Goal: Information Seeking & Learning: Check status

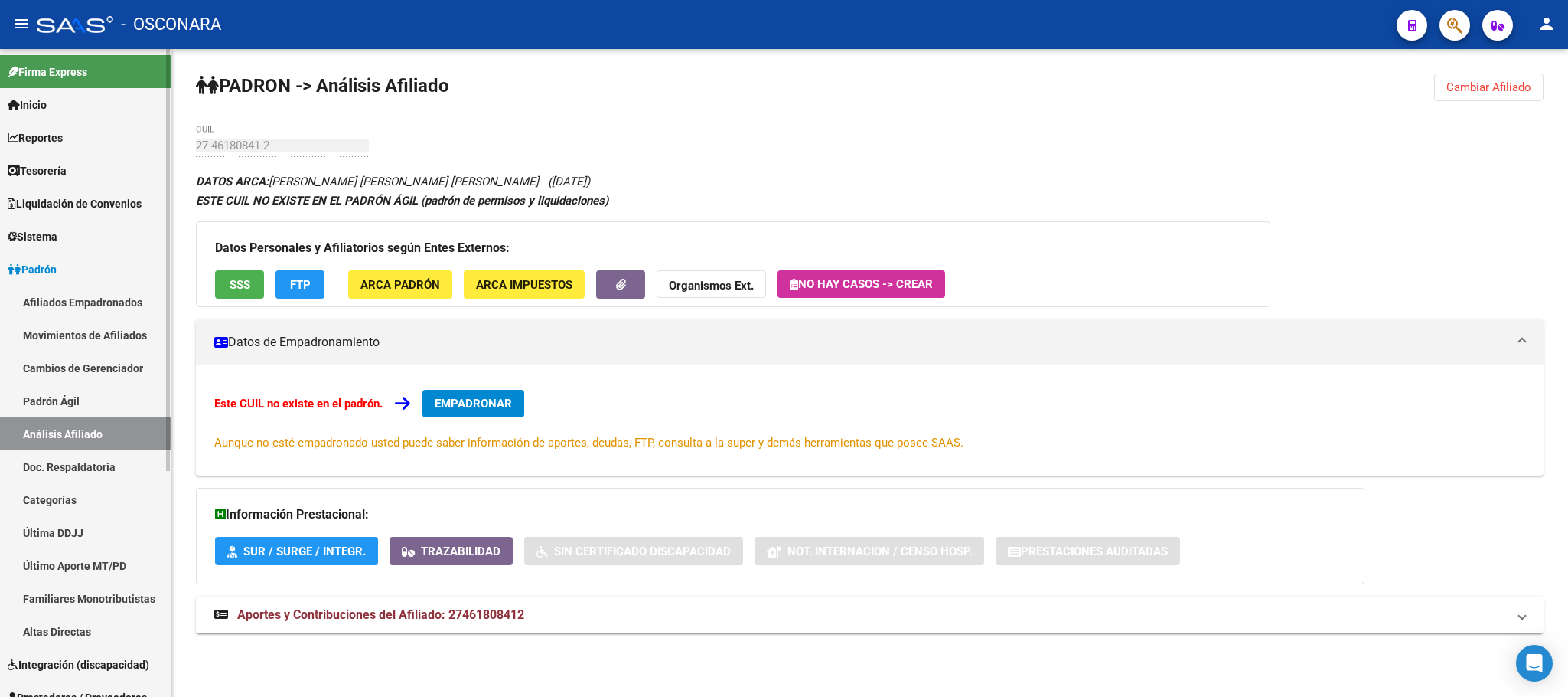
click at [109, 403] on link "Padrón Ágil" at bounding box center [85, 401] width 170 height 33
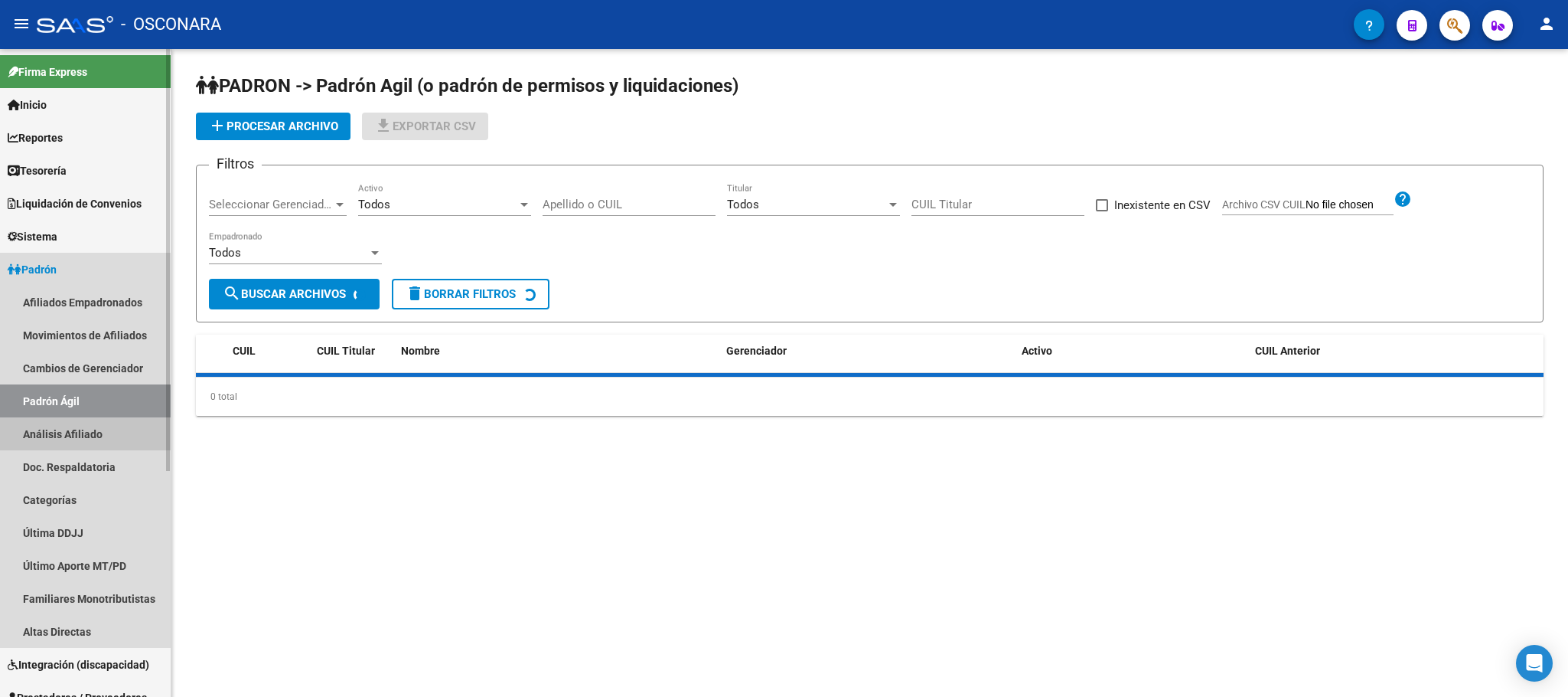
click at [104, 439] on link "Análisis Afiliado" at bounding box center [85, 433] width 170 height 33
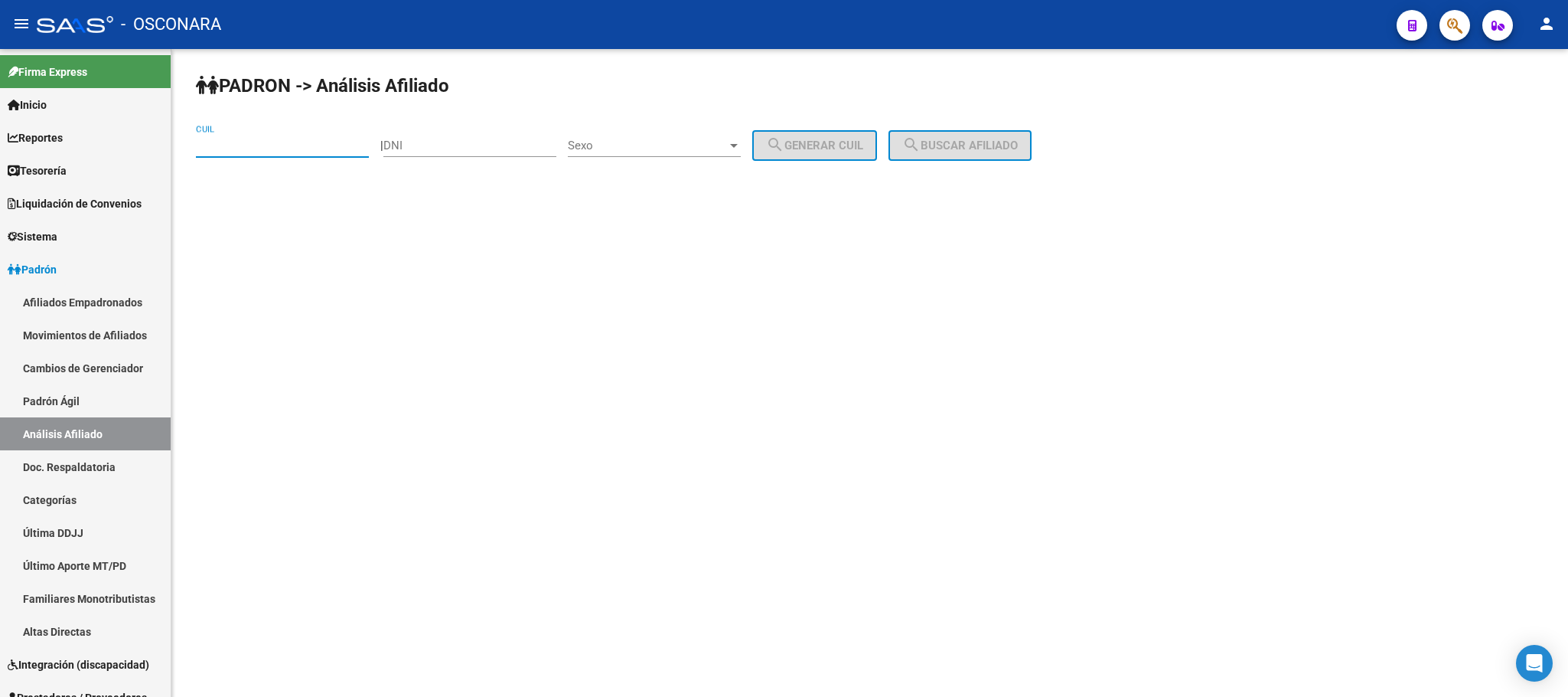
click at [285, 141] on input "CUIL" at bounding box center [282, 145] width 173 height 14
paste input "27-46180841-2"
type input "27-46180841-2"
click at [990, 138] on span "search Buscar afiliado" at bounding box center [959, 145] width 116 height 14
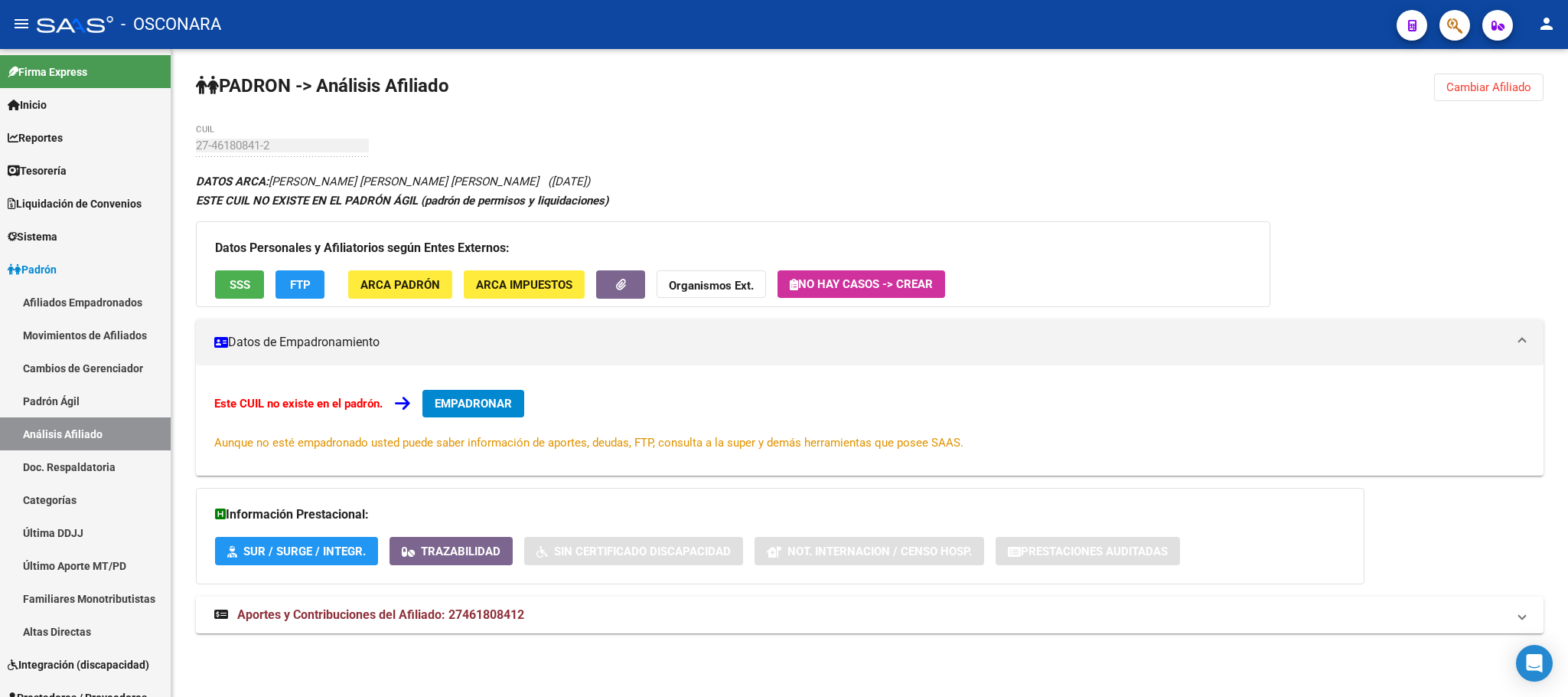
click at [232, 298] on button "SSS" at bounding box center [239, 285] width 49 height 29
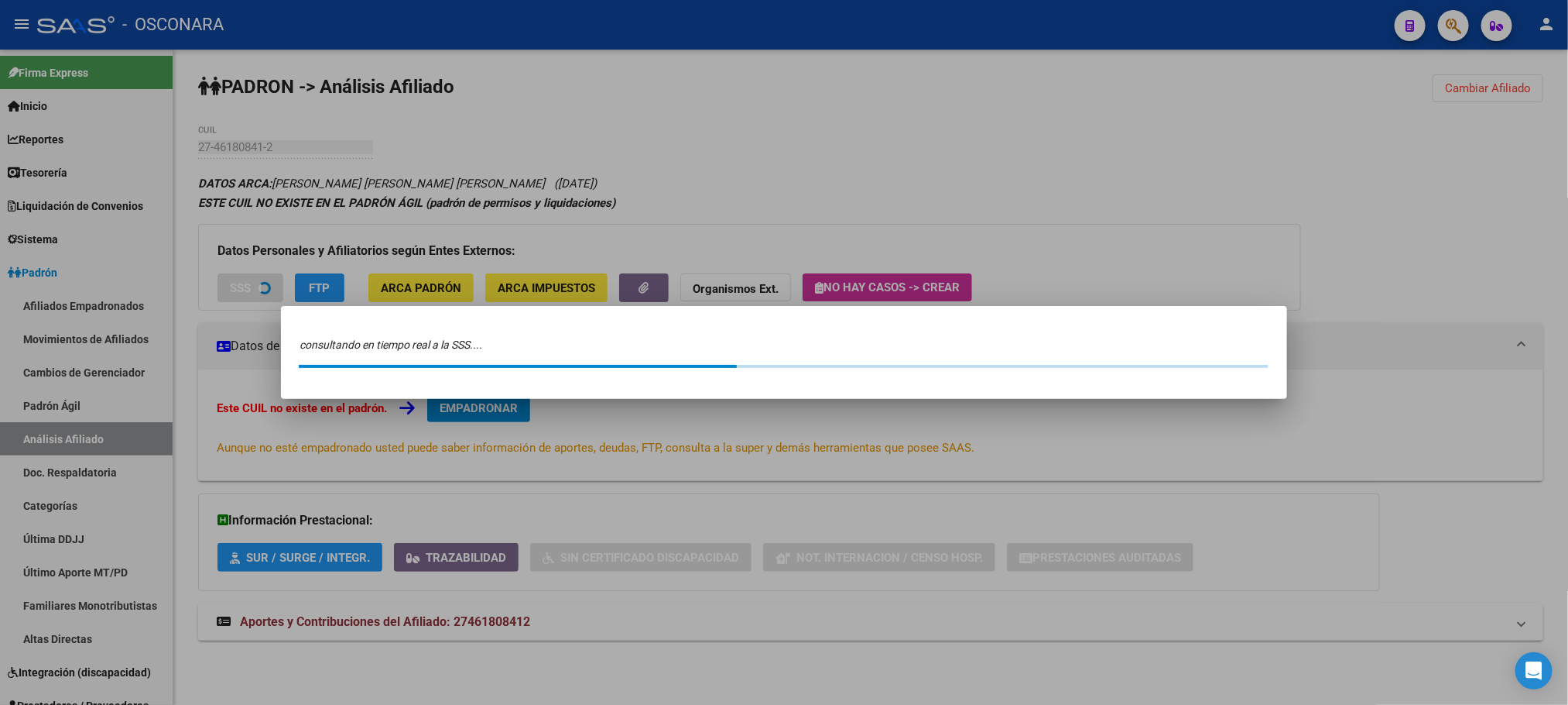
click at [785, 672] on div at bounding box center [784, 352] width 1568 height 705
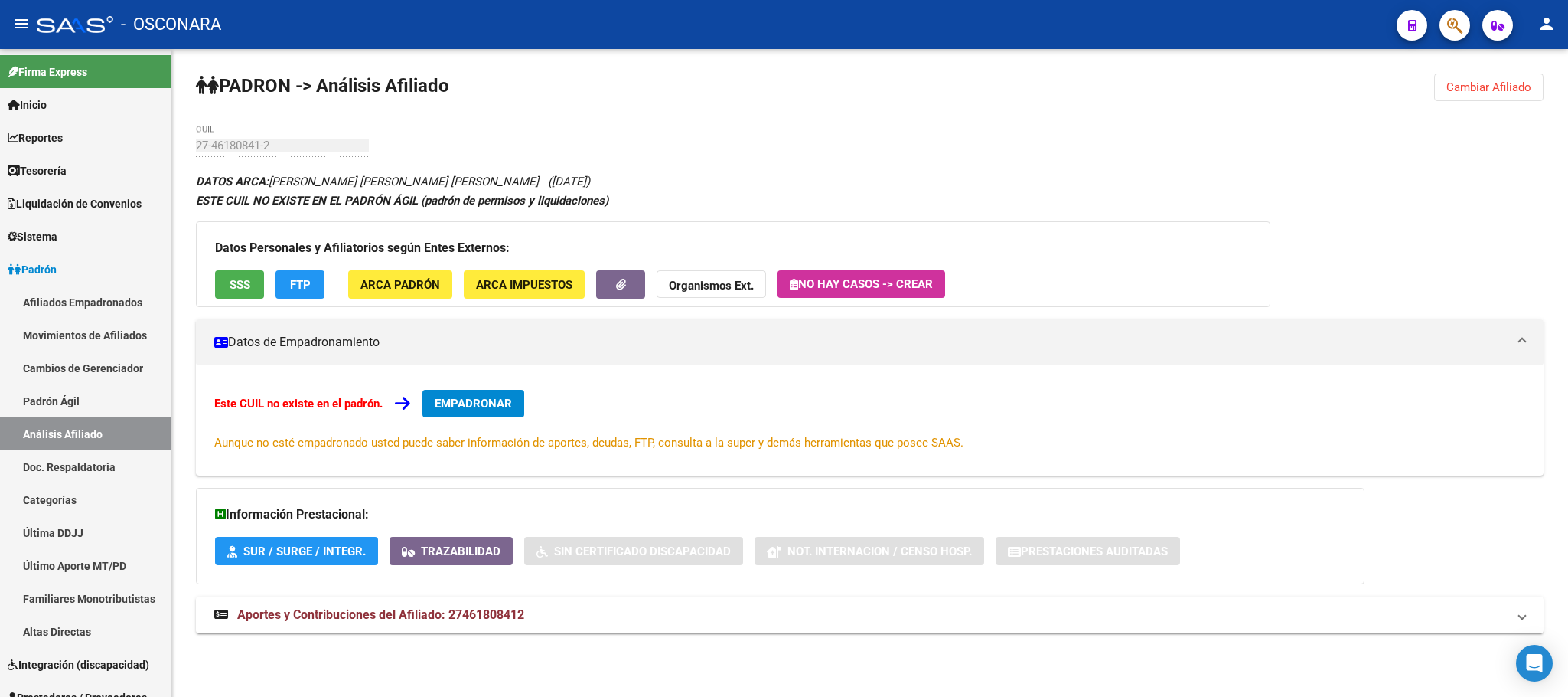
click at [241, 278] on span "SSS" at bounding box center [240, 285] width 21 height 14
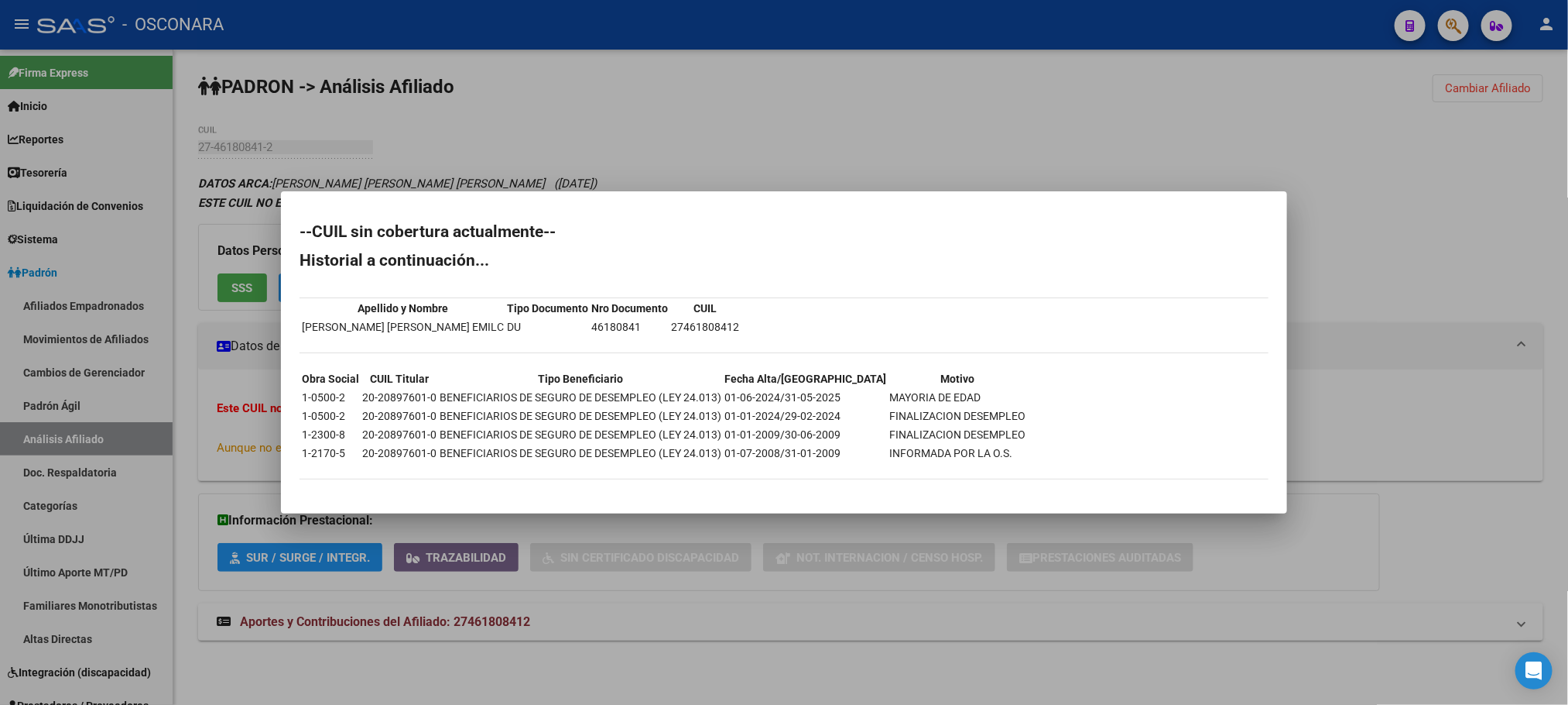
drag, startPoint x: 634, startPoint y: 325, endPoint x: 708, endPoint y: 325, distance: 74.0
click at [708, 325] on div "--CUIL sin cobertura actualmente-- Historial a continuación... Apellido y Nombr…" at bounding box center [783, 359] width 969 height 271
drag, startPoint x: 355, startPoint y: 395, endPoint x: 430, endPoint y: 396, distance: 75.0
click at [430, 396] on tr "1-0500-2 20-20897601-0 BENEFICIARIOS DE SEGURO DE DESEMPLEO (LEY 24.013) 01-06-…" at bounding box center [663, 397] width 725 height 17
copy tr "20-20897601-0"
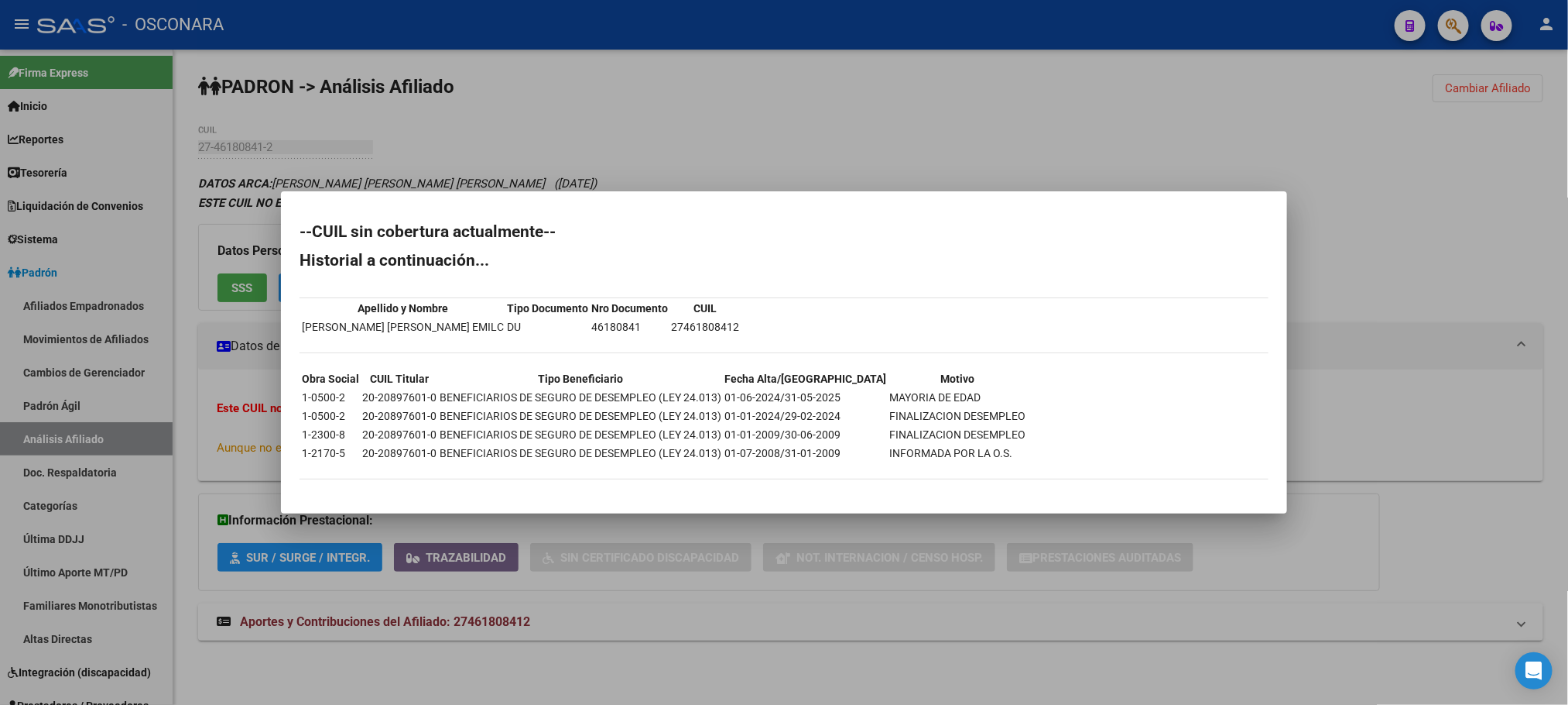
click at [654, 651] on div at bounding box center [784, 352] width 1568 height 705
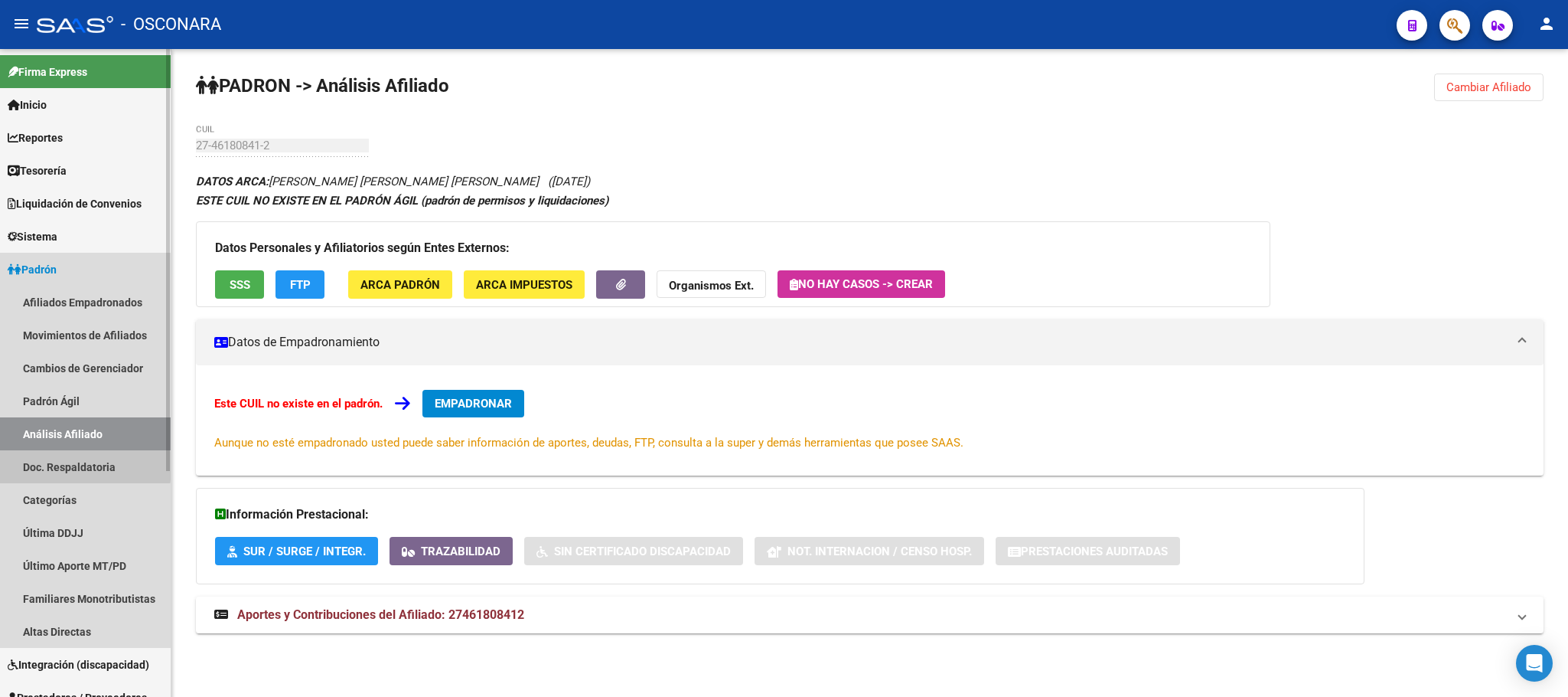
click at [40, 466] on link "Doc. Respaldatoria" at bounding box center [85, 466] width 170 height 33
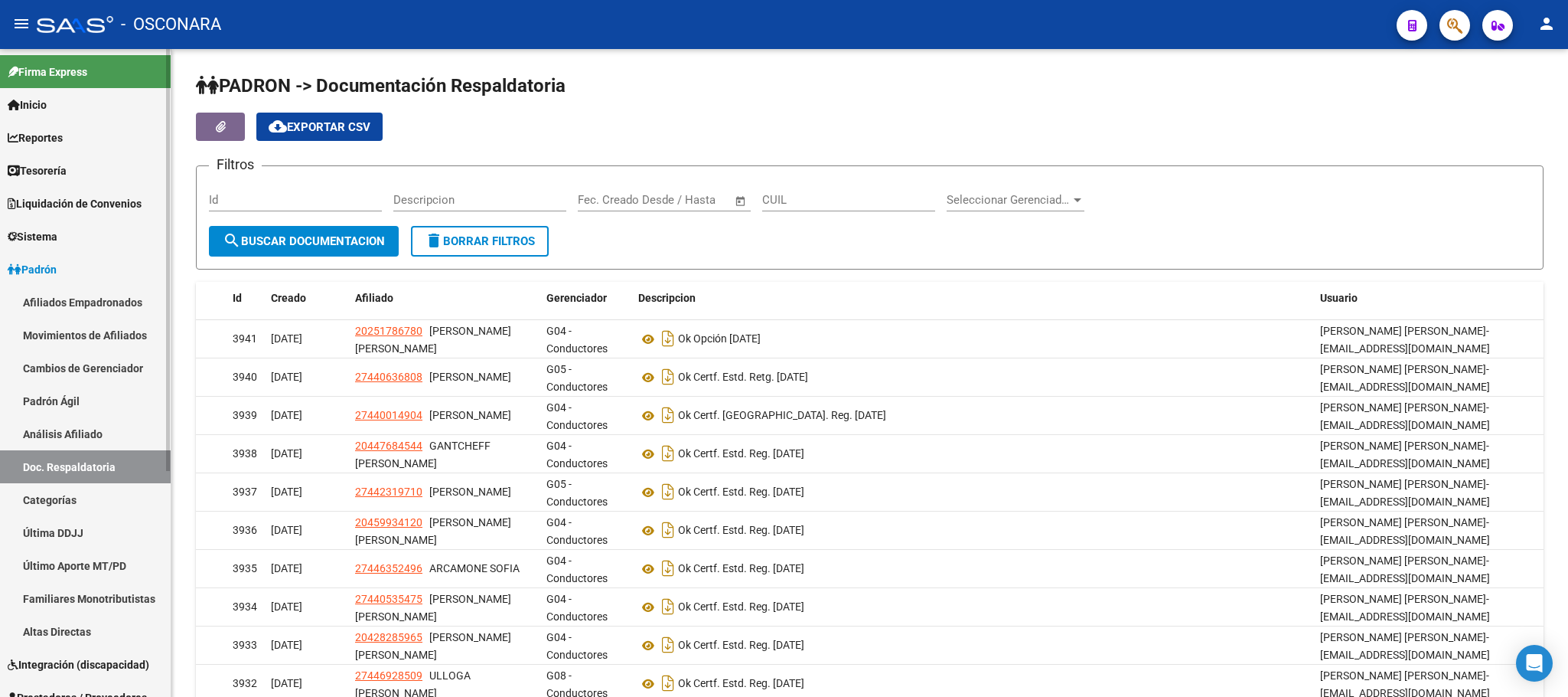
click at [64, 497] on link "Categorías" at bounding box center [85, 499] width 170 height 33
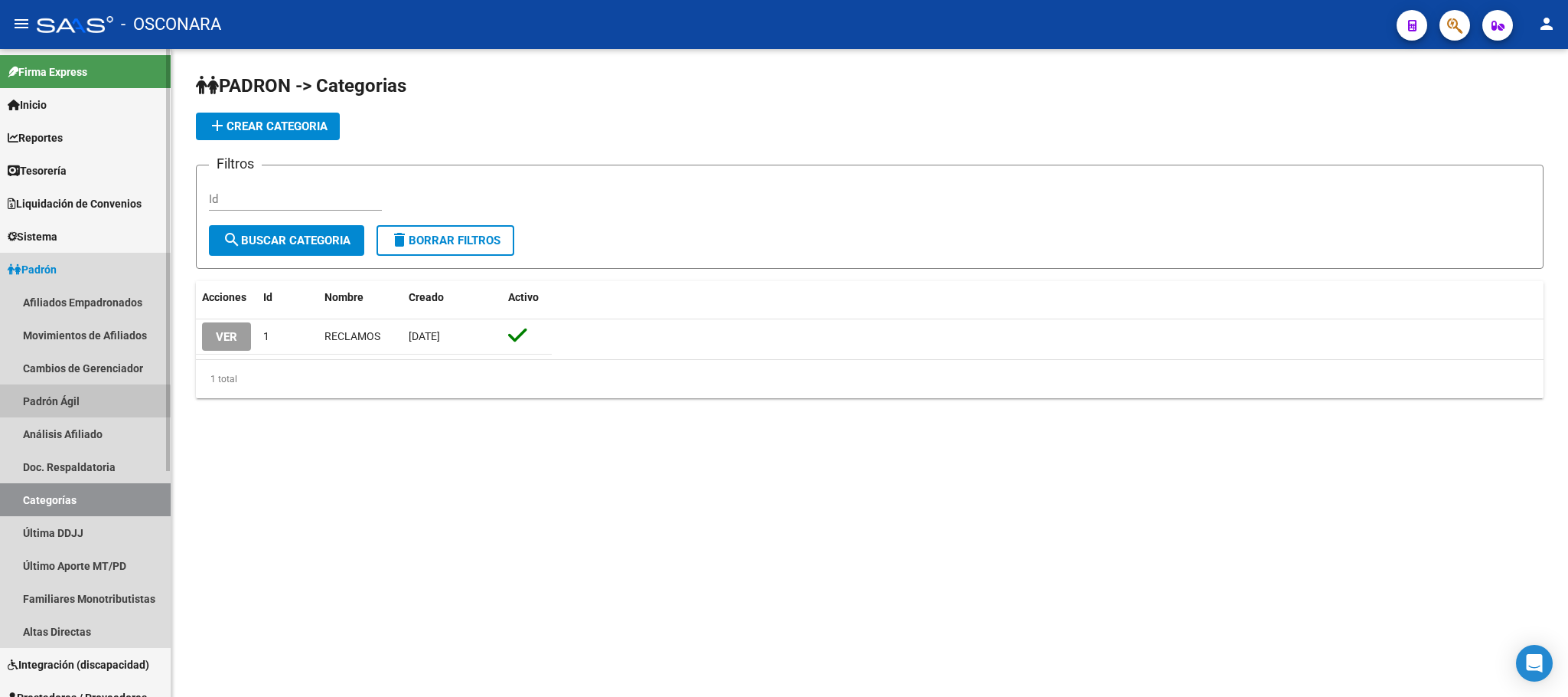
click at [72, 403] on link "Padrón Ágil" at bounding box center [85, 401] width 170 height 33
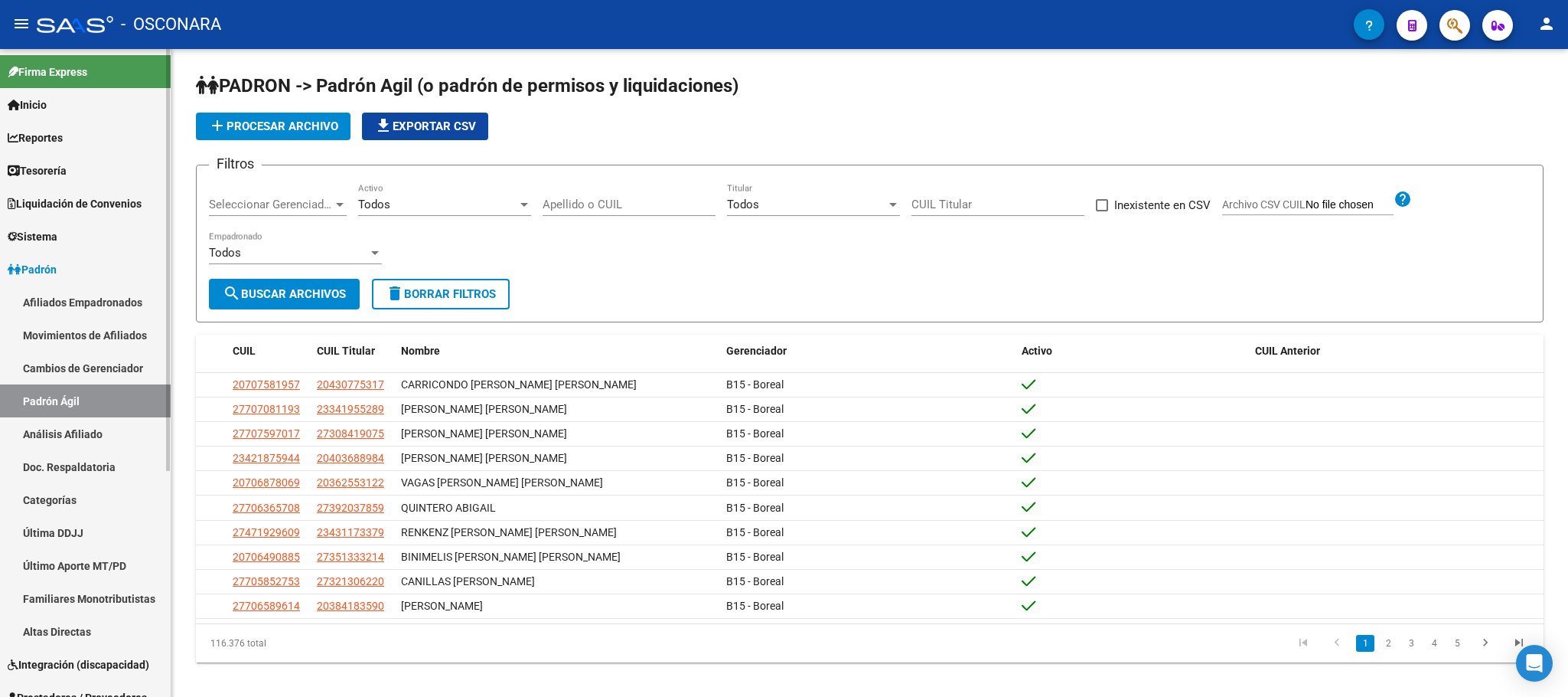
click at [110, 432] on link "Análisis Afiliado" at bounding box center [85, 433] width 170 height 33
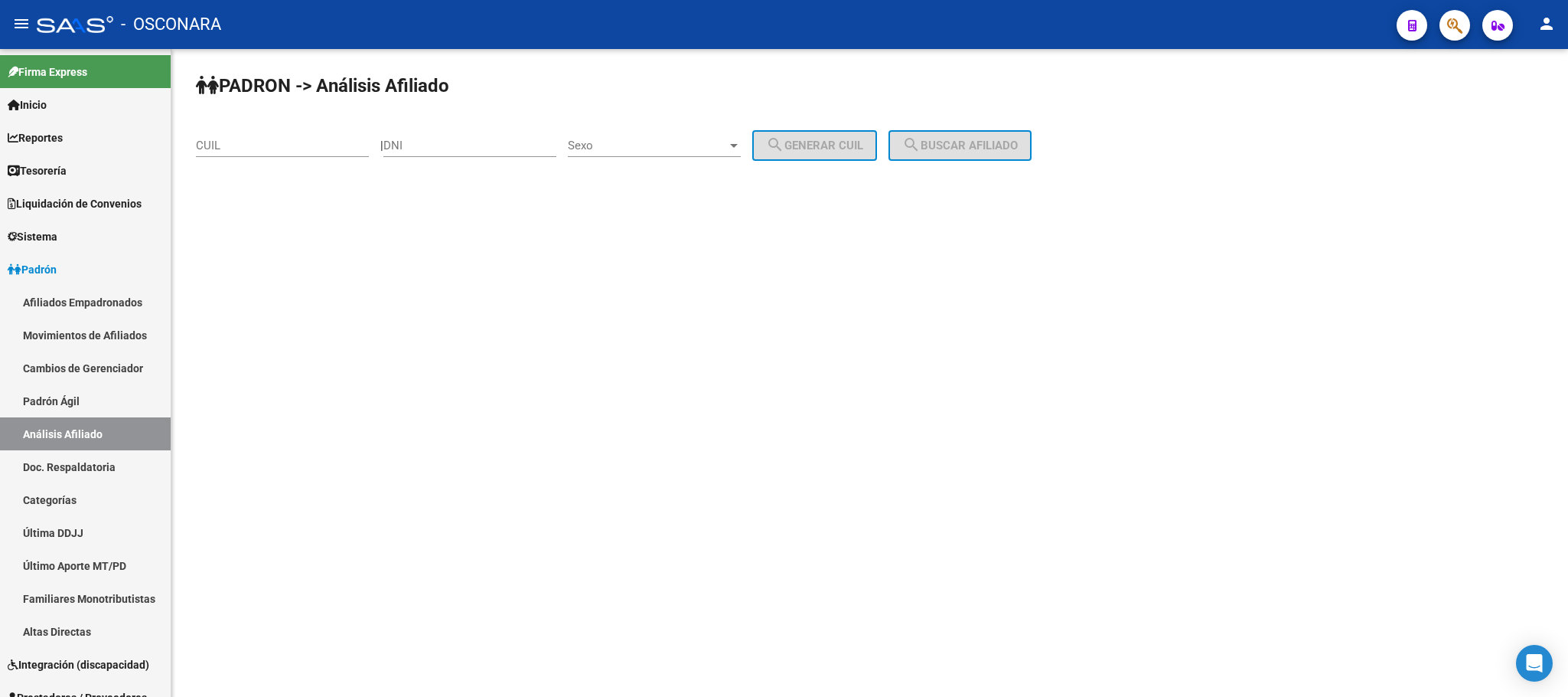
click at [290, 148] on input "CUIL" at bounding box center [282, 145] width 173 height 14
paste input "20-20897601-0"
type input "20-20897601-0"
click at [990, 161] on button "search Buscar afiliado" at bounding box center [959, 145] width 143 height 30
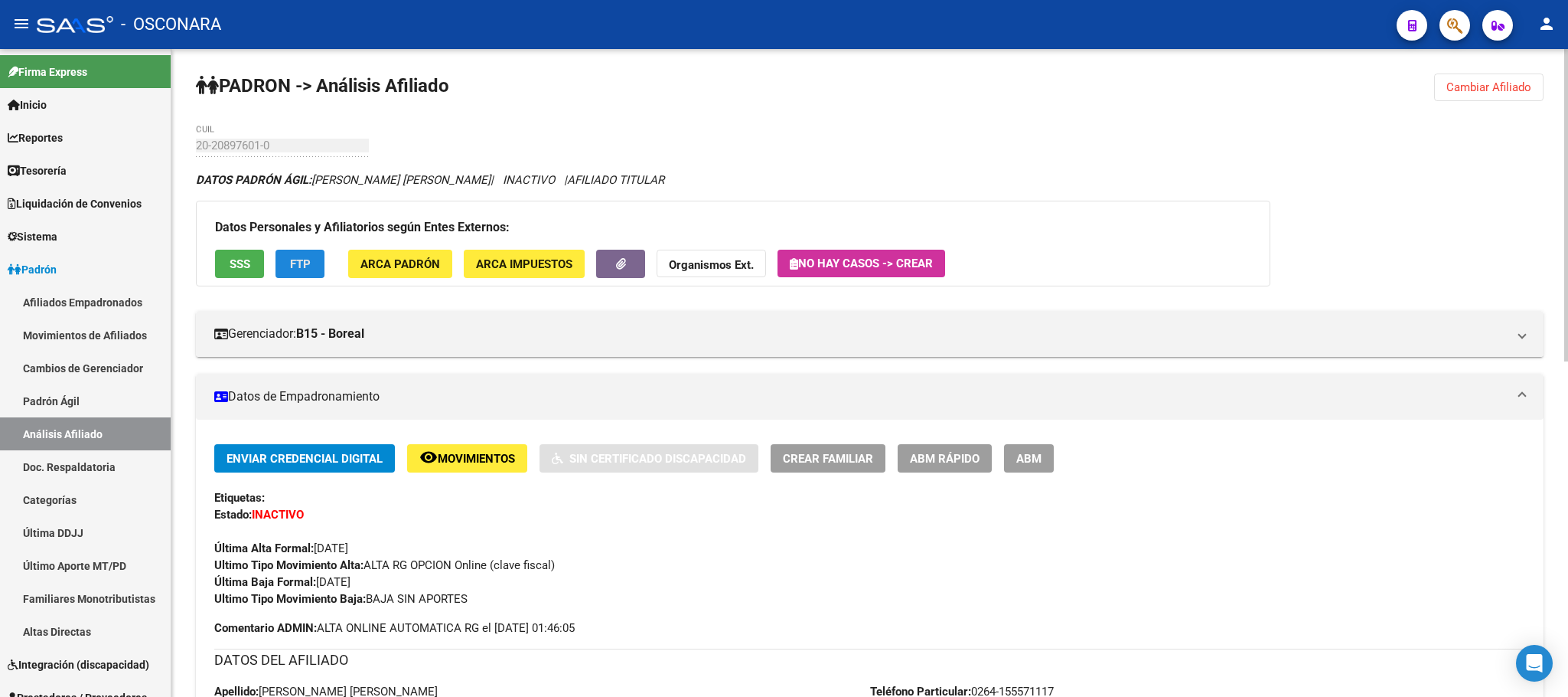
click at [309, 253] on button "FTP" at bounding box center [300, 264] width 49 height 29
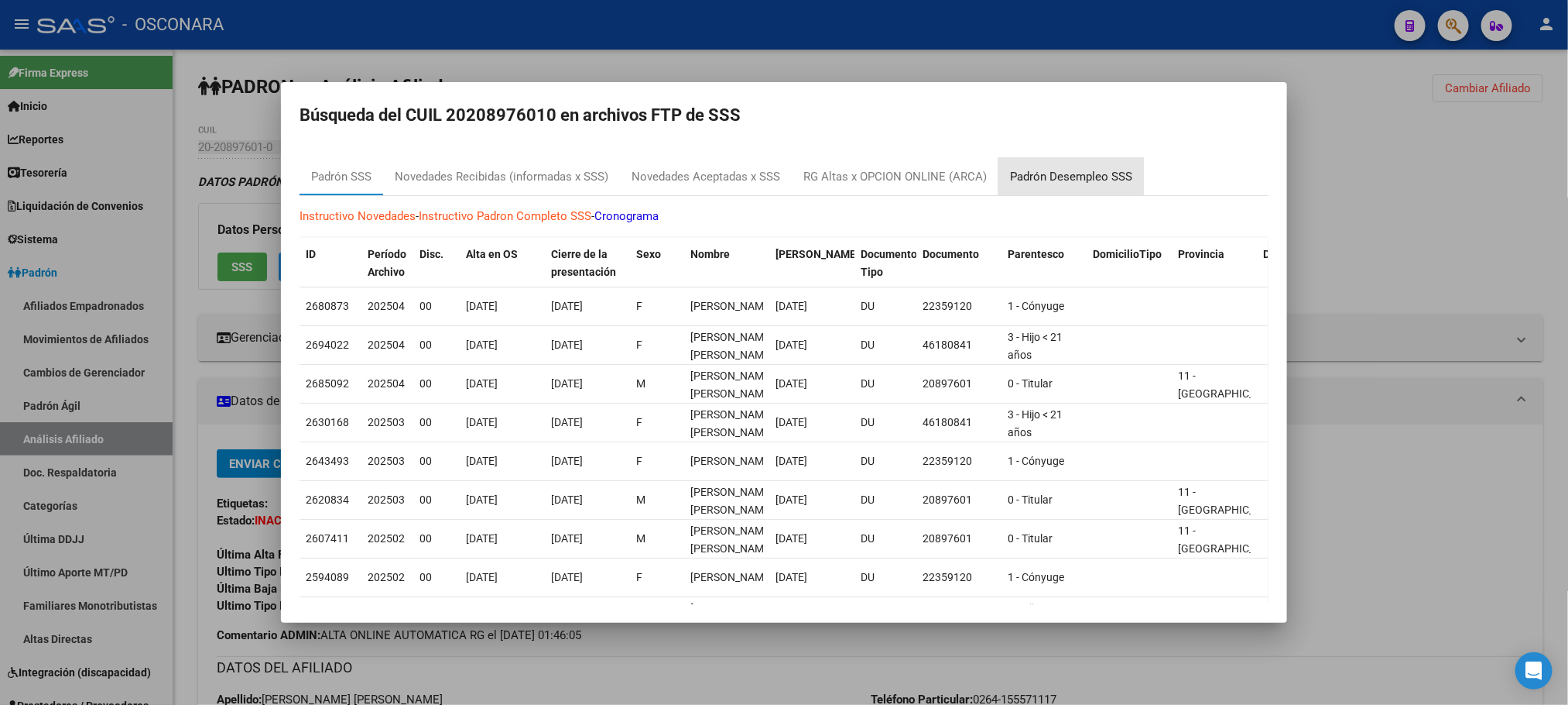
click at [1048, 170] on div "Padrón Desempleo SSS" at bounding box center [1071, 177] width 122 height 18
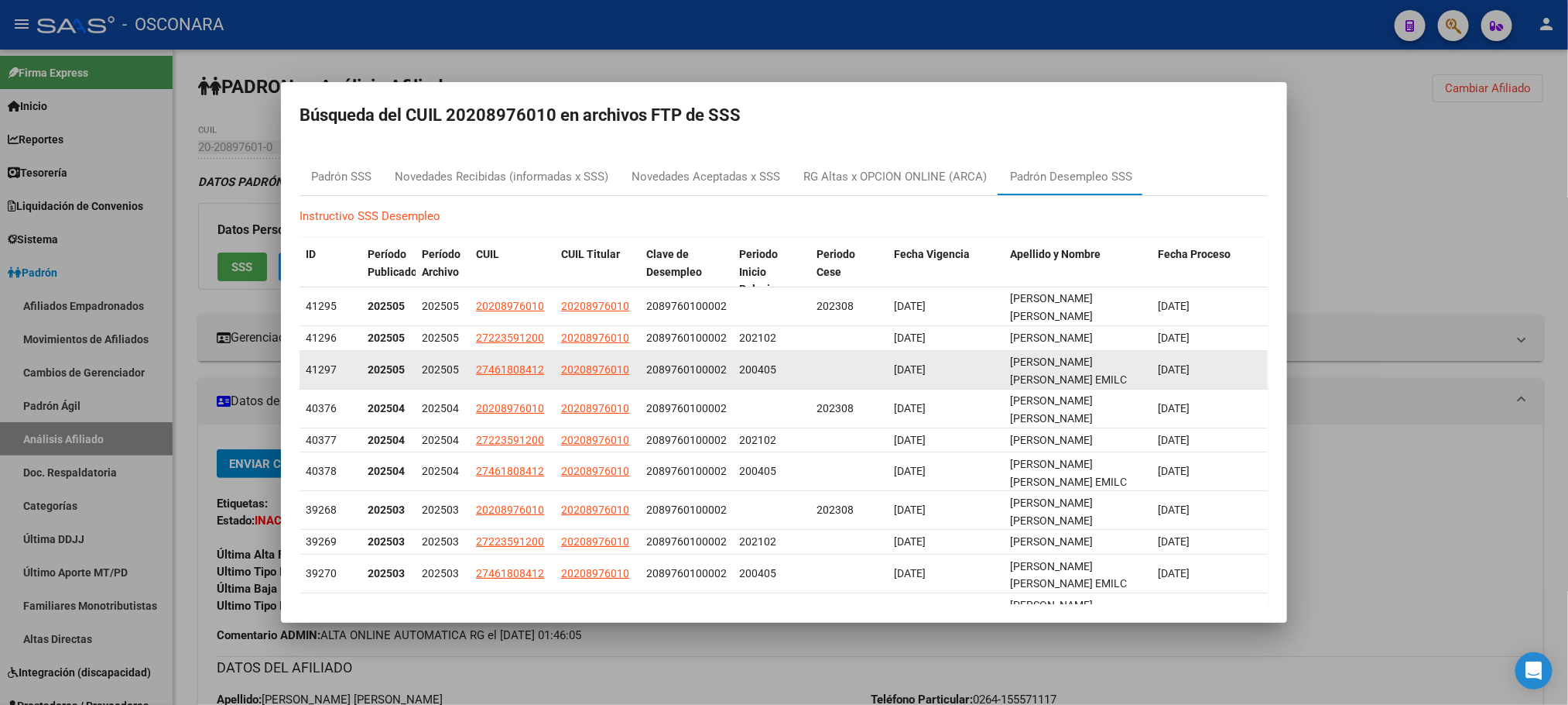
drag, startPoint x: 363, startPoint y: 351, endPoint x: 463, endPoint y: 356, distance: 100.1
click at [463, 356] on div "41297 202505 202505 27461808412 20208976010 2089760100002 200405 [DATE] [PERSON…" at bounding box center [783, 371] width 969 height 39
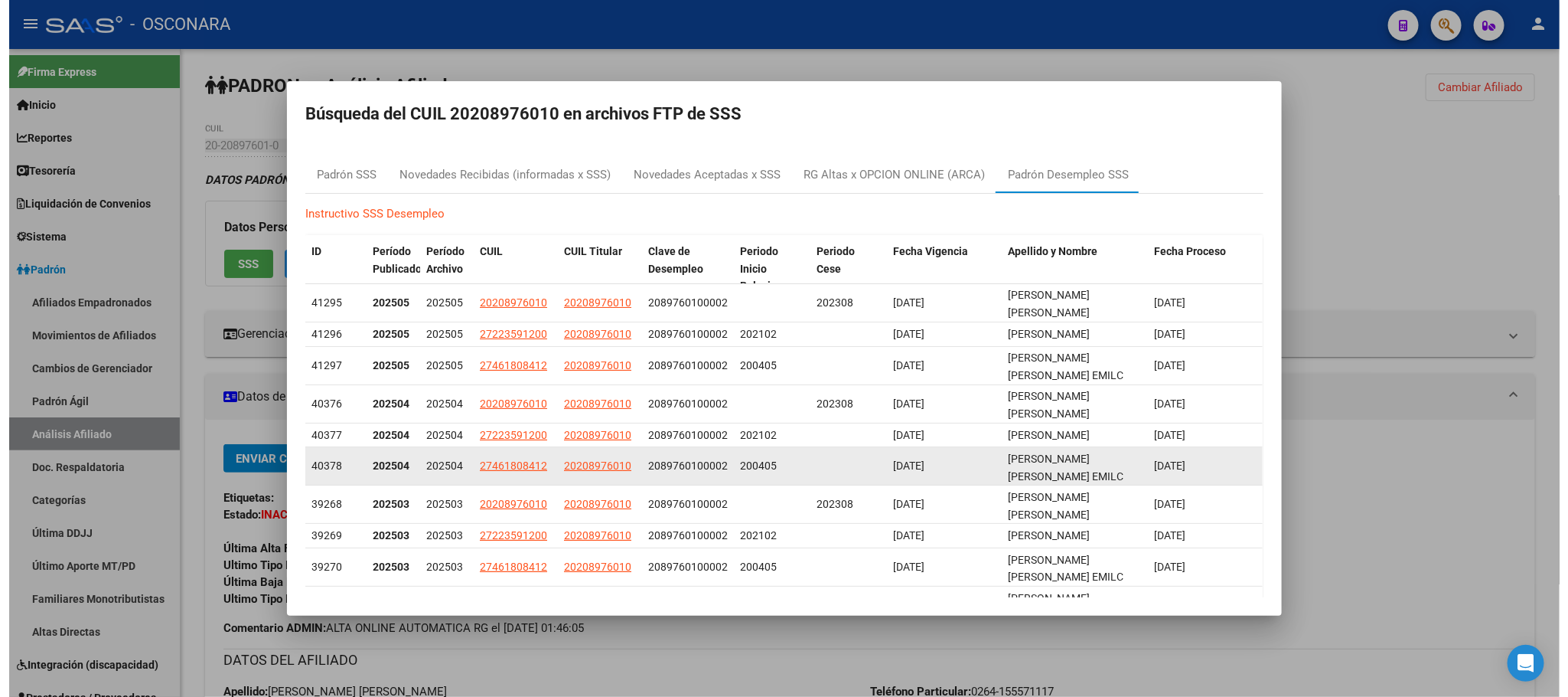
scroll to position [30, 0]
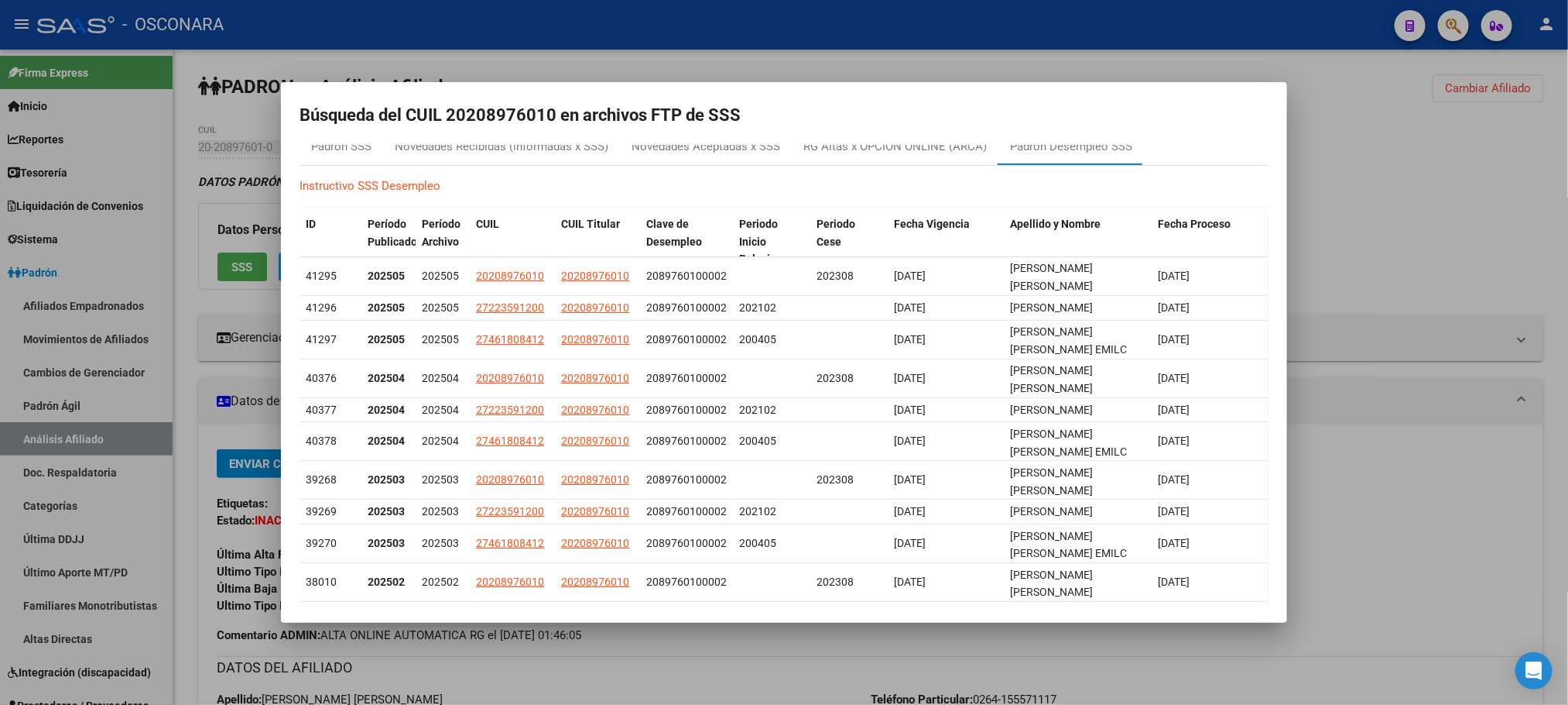
click at [840, 655] on div at bounding box center [784, 352] width 1568 height 705
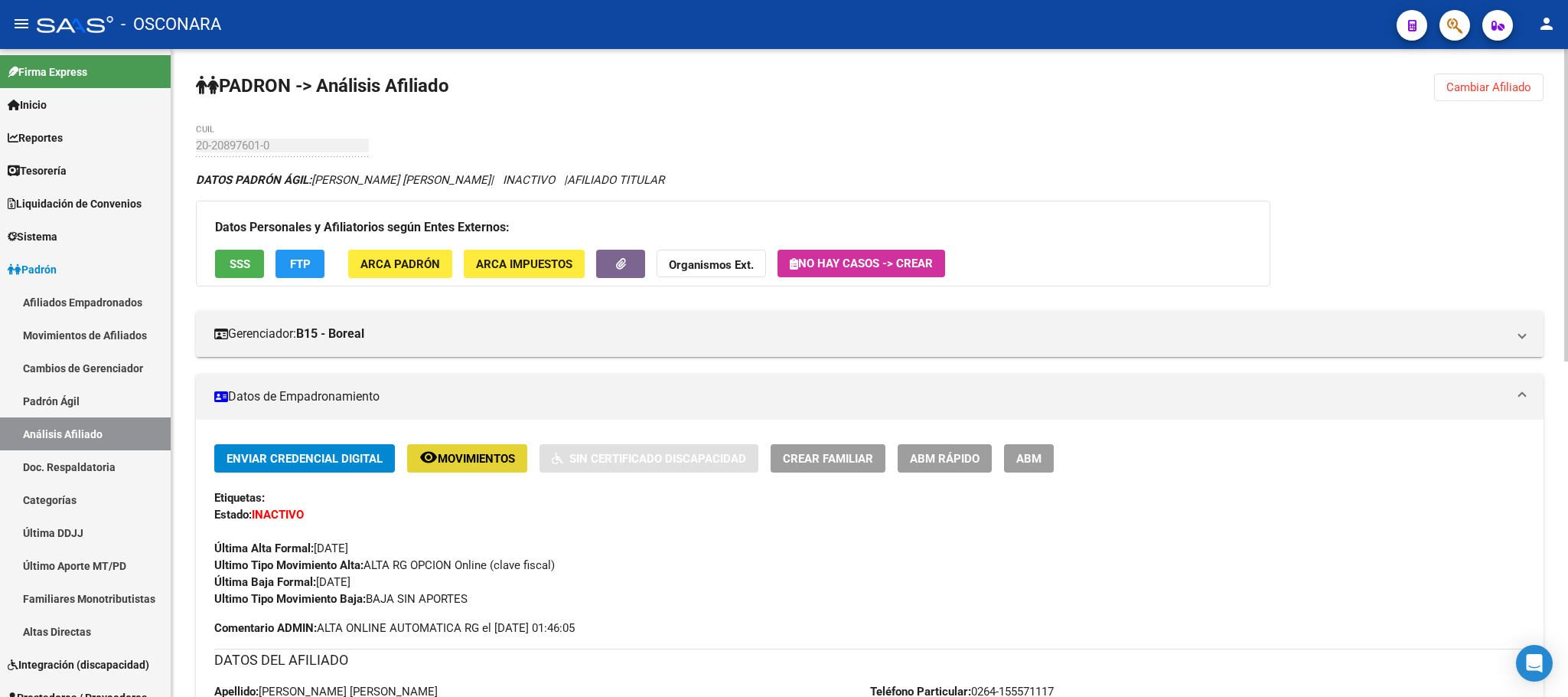
click at [470, 469] on button "remove_red_eye Movimientos" at bounding box center [467, 458] width 120 height 29
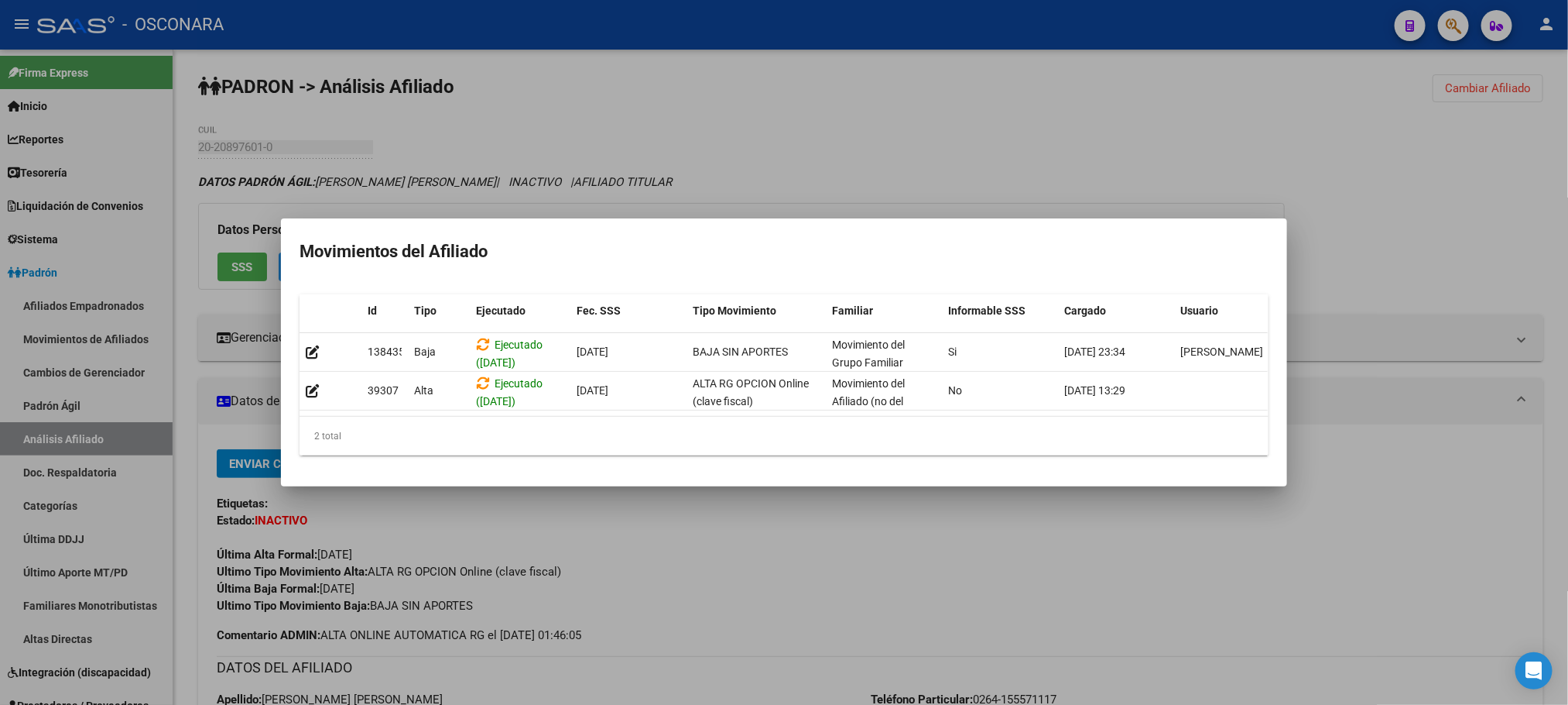
click at [630, 530] on div at bounding box center [784, 352] width 1568 height 705
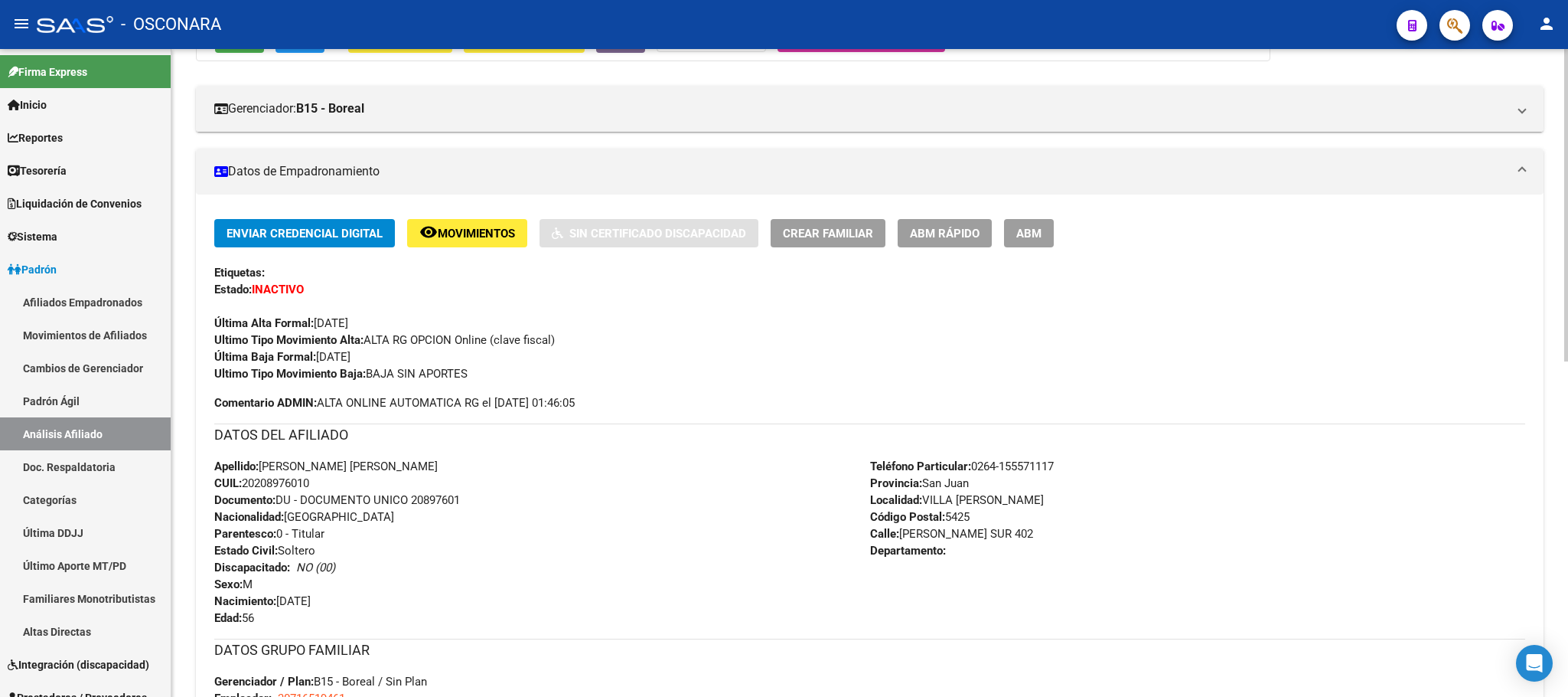
scroll to position [230, 0]
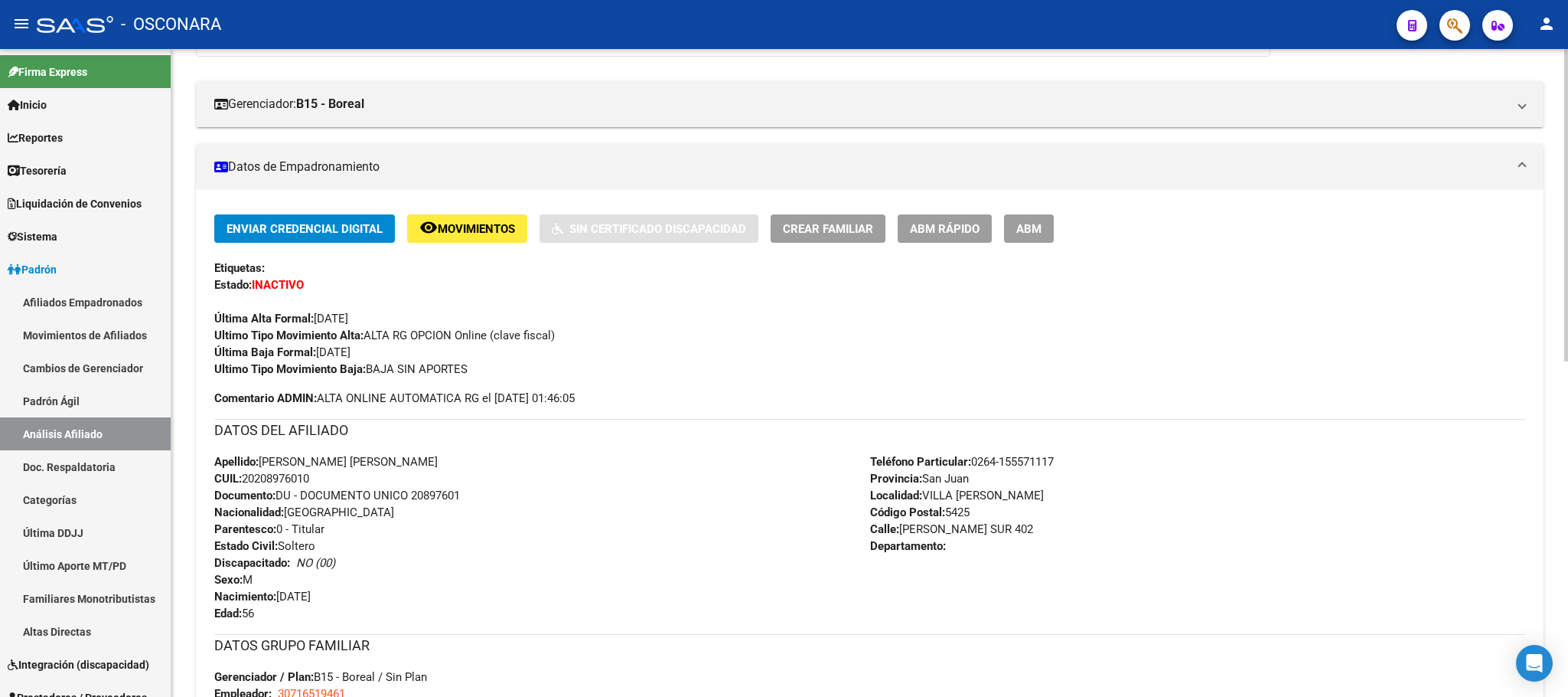
drag, startPoint x: 260, startPoint y: 453, endPoint x: 345, endPoint y: 475, distance: 87.8
click at [345, 475] on div "Apellido: [PERSON_NAME] [PERSON_NAME] CUIL: 20208976010 Documento: DU - DOCUMEN…" at bounding box center [542, 538] width 656 height 169
copy div "[PERSON_NAME] [PERSON_NAME] CUIL: 20208976010"
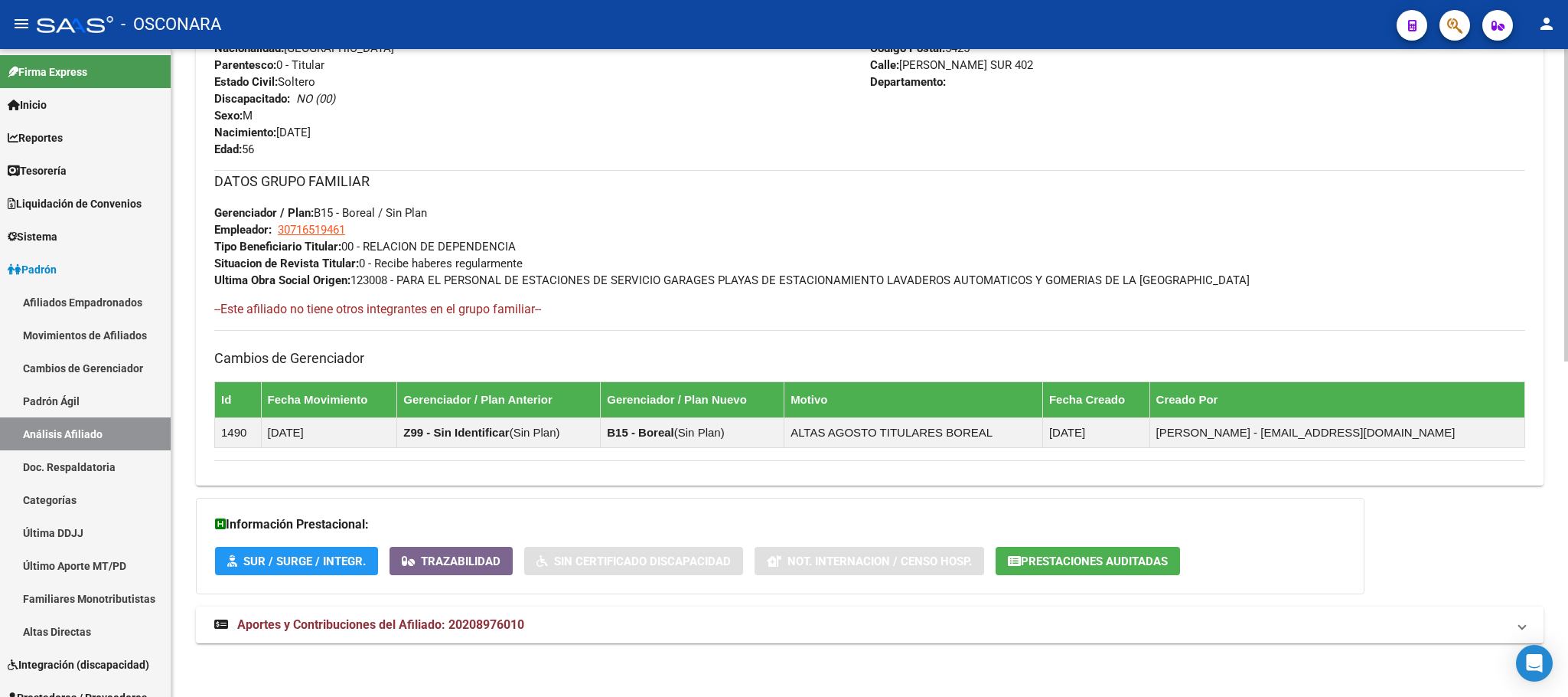
scroll to position [697, 0]
click at [468, 622] on span "Aportes y Contribuciones del Afiliado: 20208976010" at bounding box center [381, 624] width 287 height 15
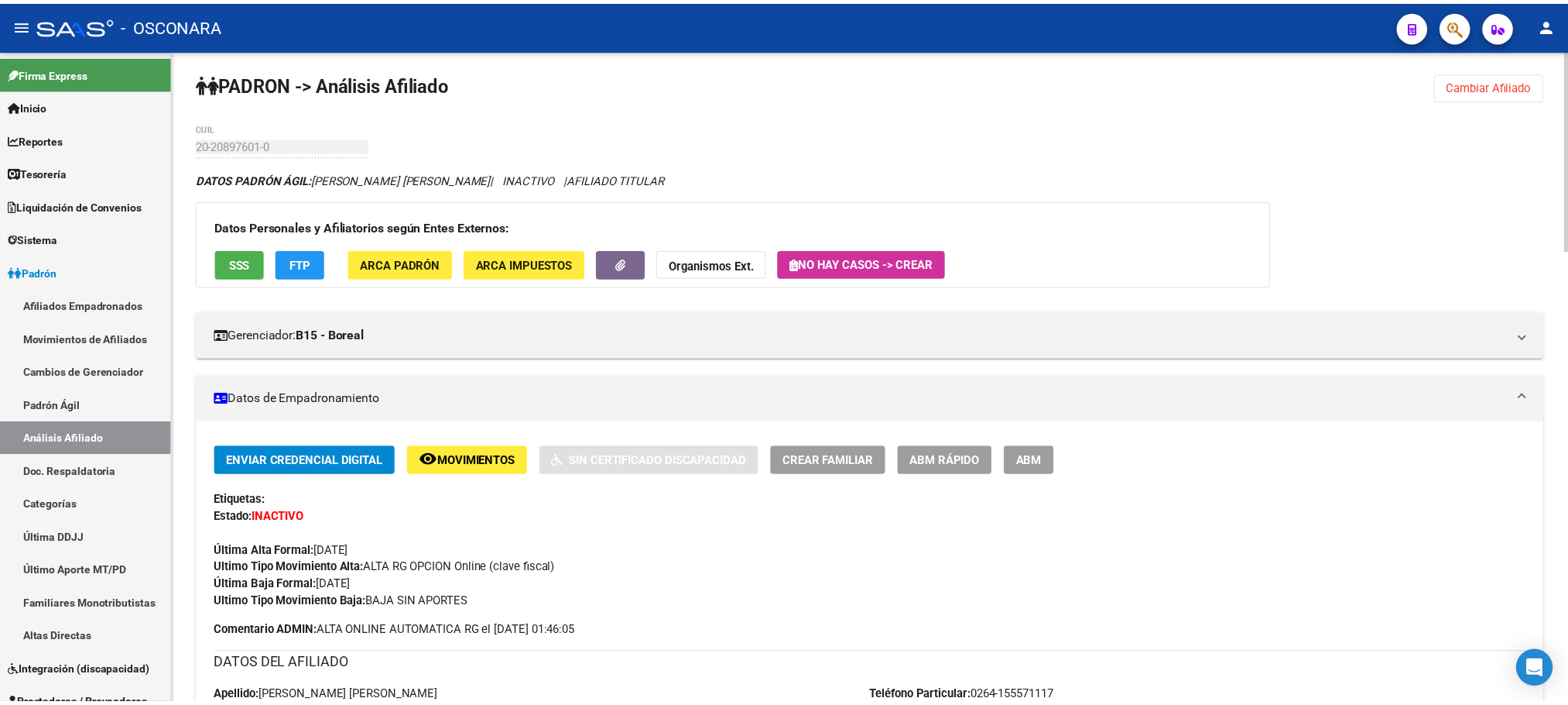
scroll to position [0, 0]
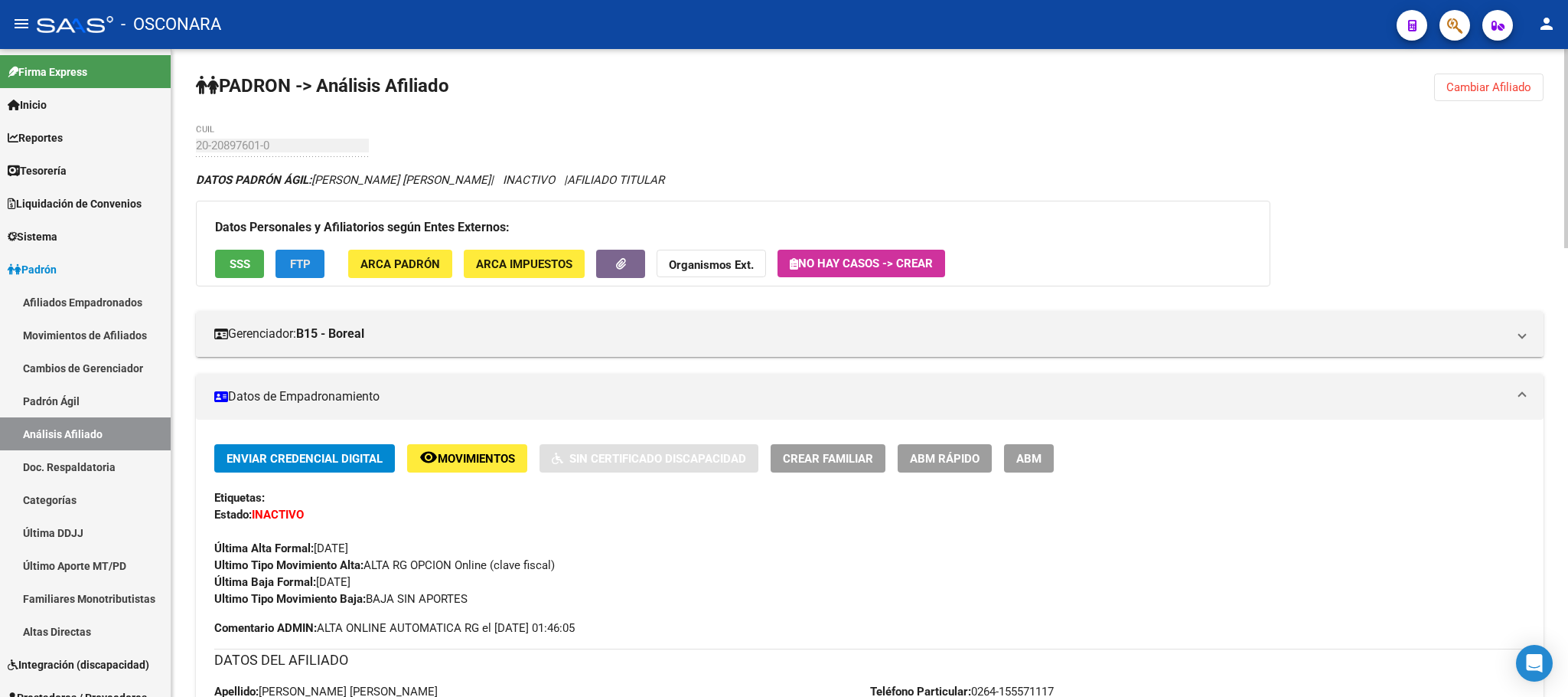
click at [290, 258] on span "FTP" at bounding box center [300, 265] width 21 height 14
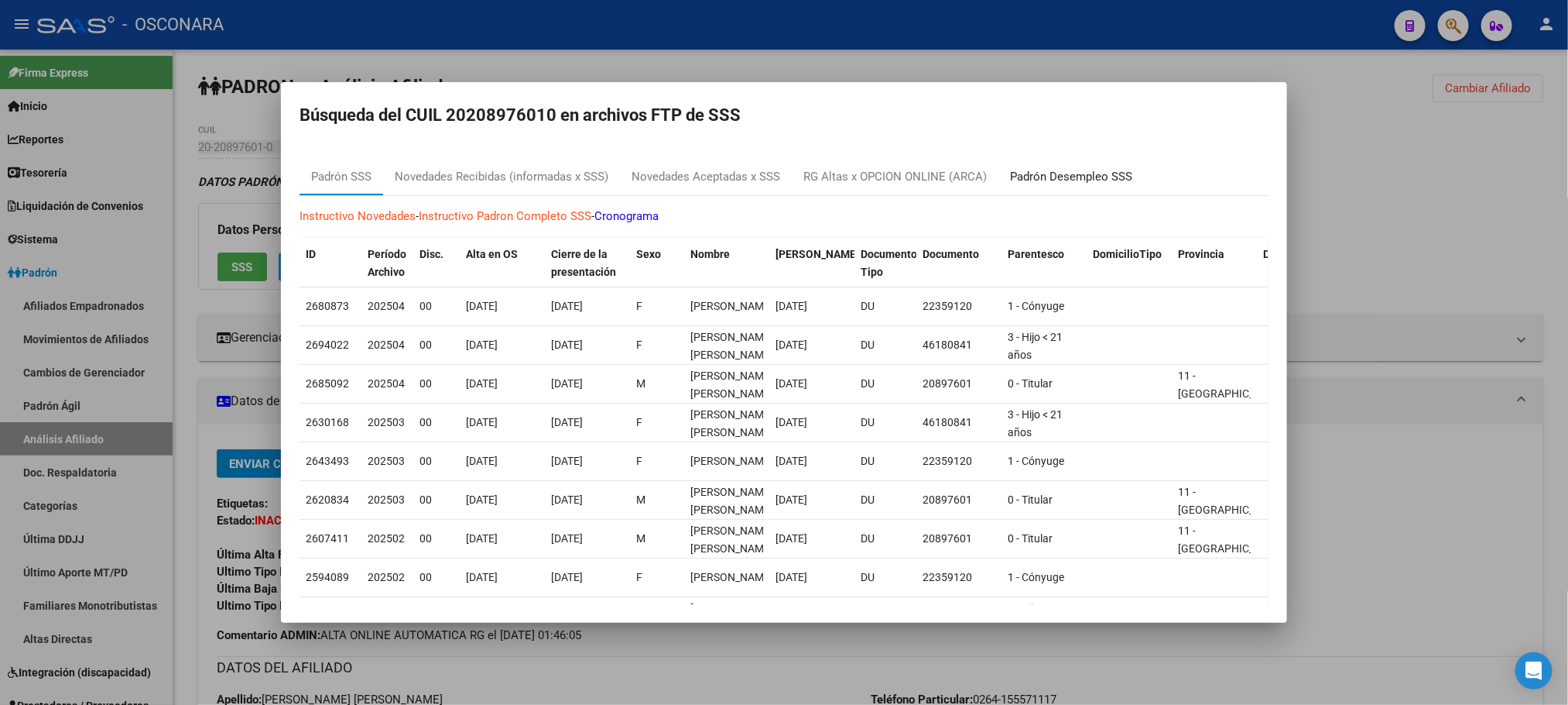
click at [1017, 161] on div "Padrón Desempleo SSS" at bounding box center [1071, 176] width 145 height 37
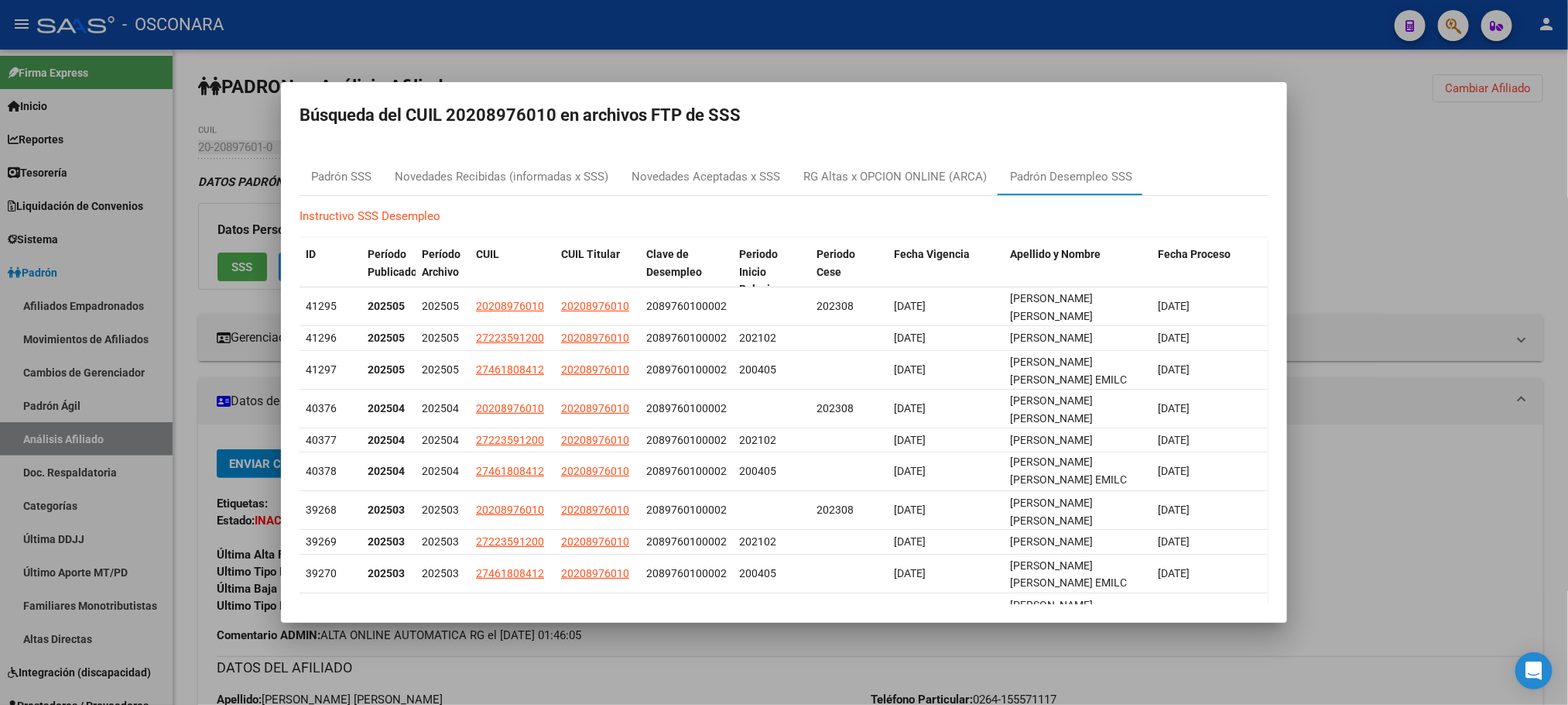
click at [963, 646] on div at bounding box center [784, 352] width 1568 height 705
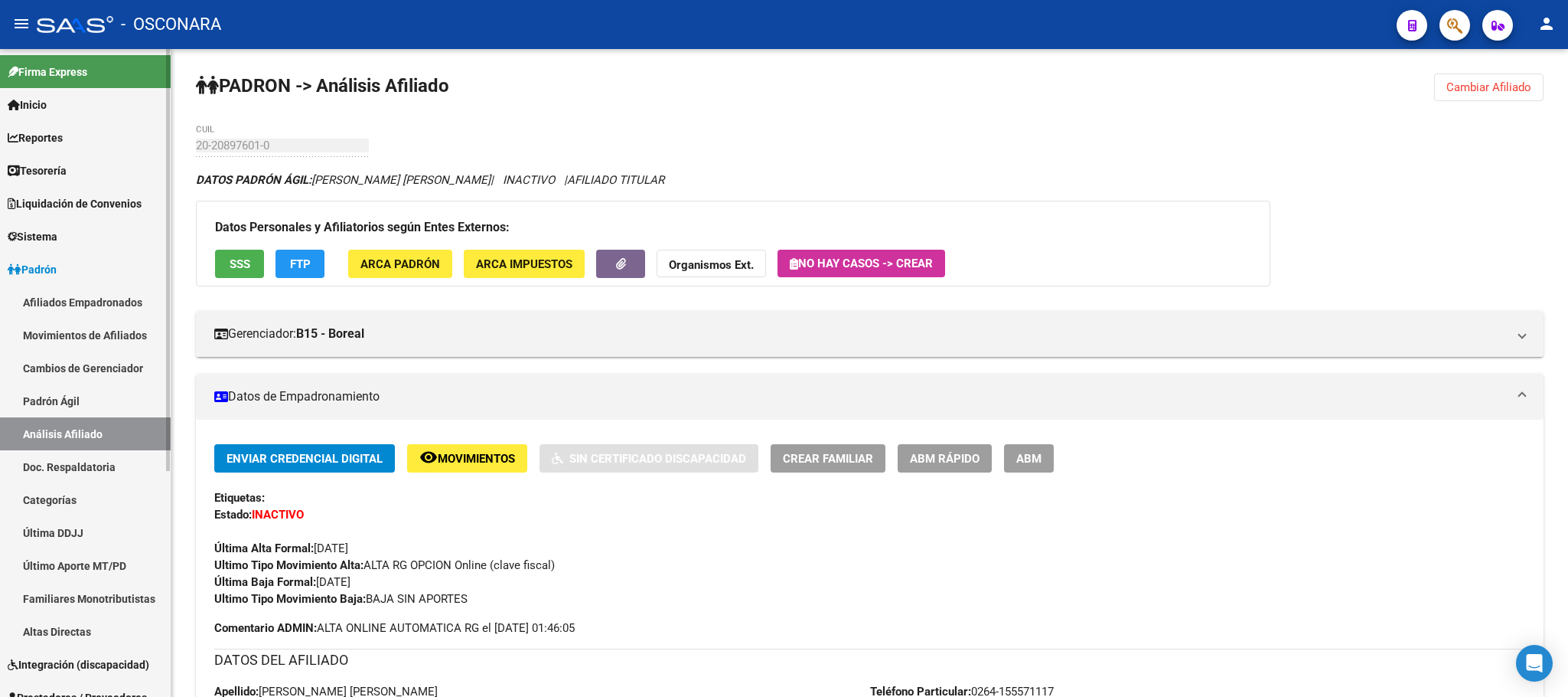
click at [83, 386] on link "Padrón Ágil" at bounding box center [85, 401] width 170 height 33
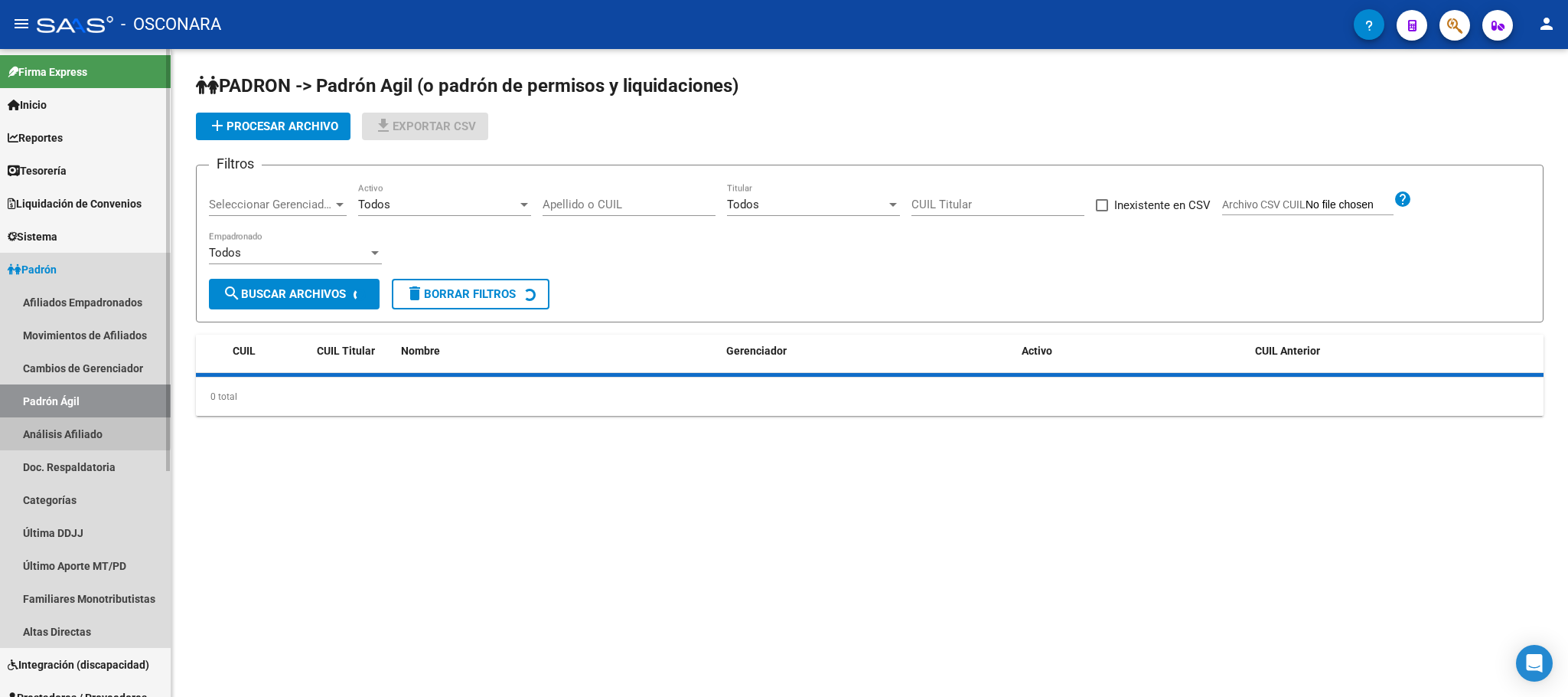
click at [83, 430] on link "Análisis Afiliado" at bounding box center [85, 433] width 170 height 33
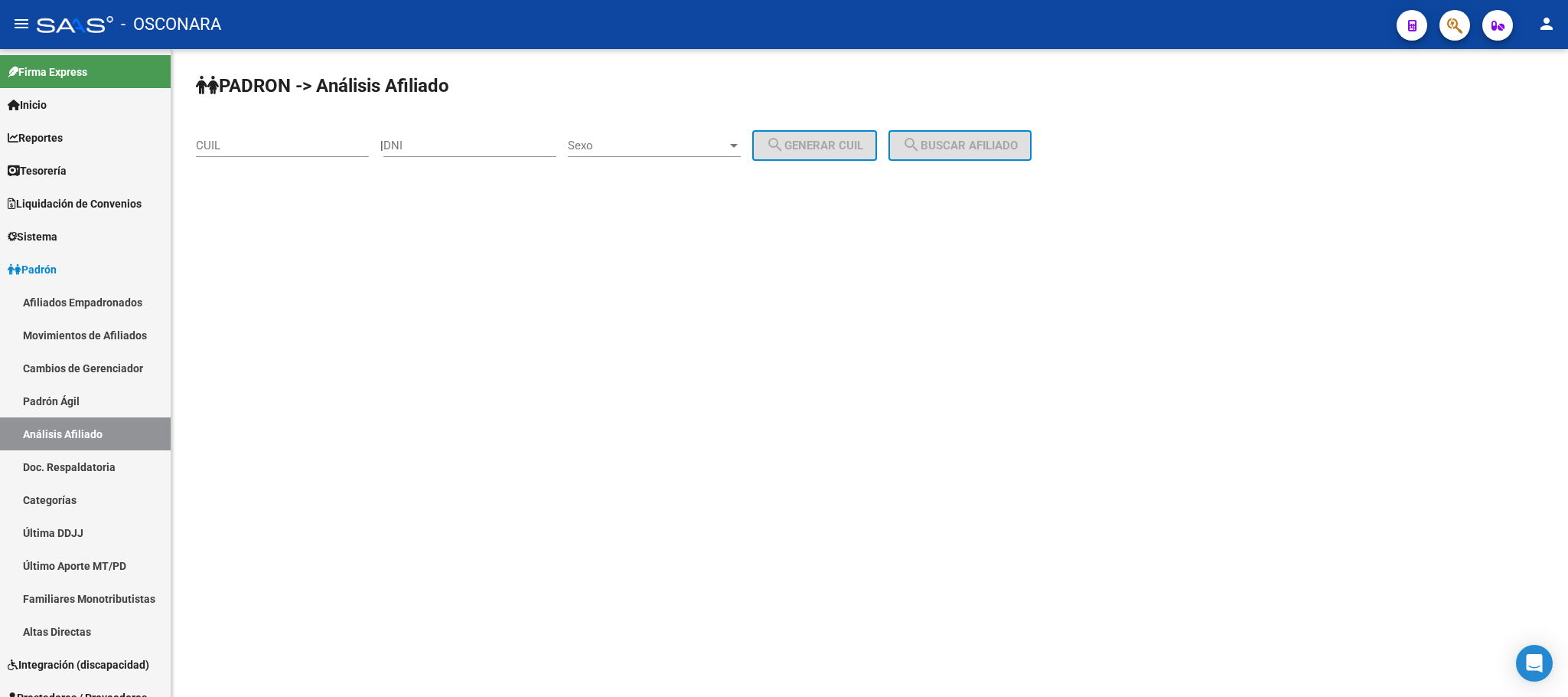
click at [248, 154] on div "CUIL" at bounding box center [282, 141] width 173 height 33
paste input "27-46180841-2"
type input "27-46180841-2"
click at [955, 145] on span "search Buscar afiliado" at bounding box center [959, 145] width 116 height 14
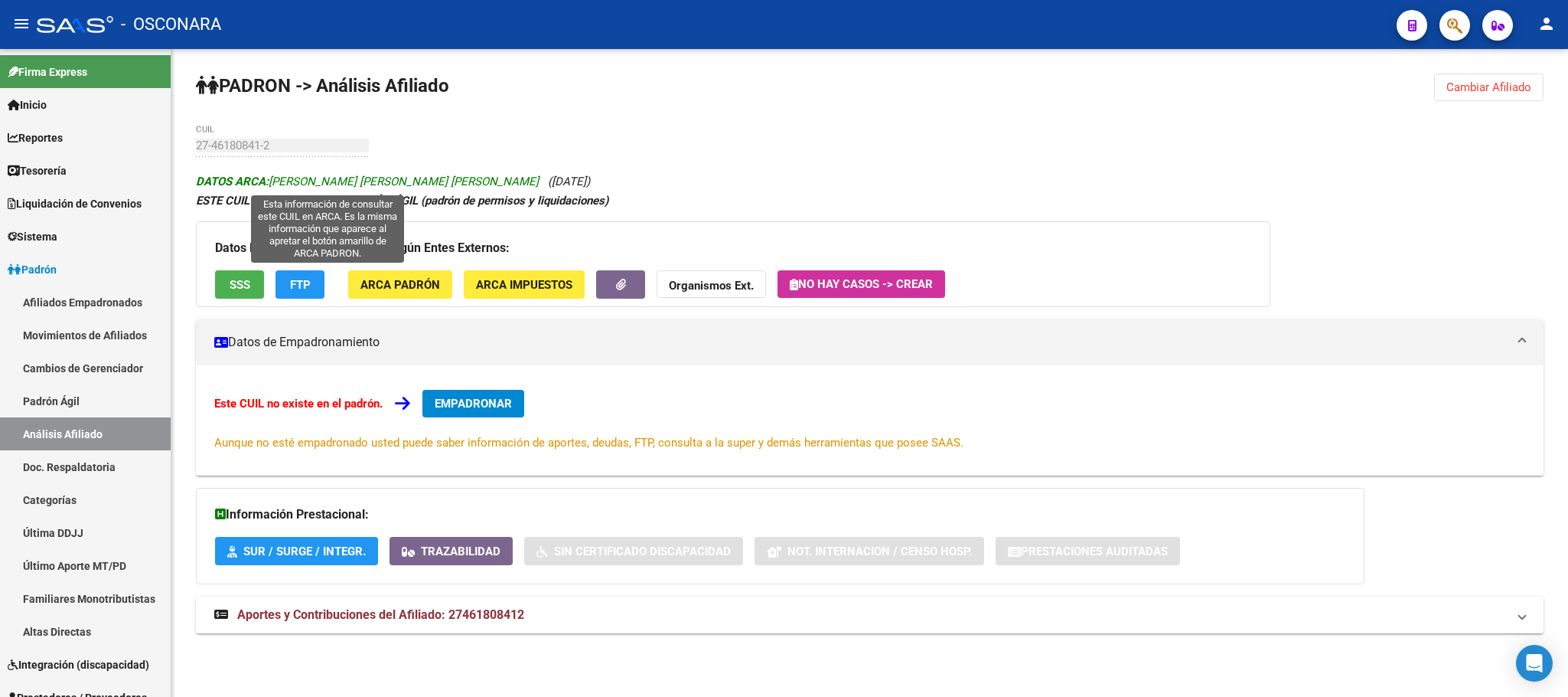
drag, startPoint x: 457, startPoint y: 187, endPoint x: 274, endPoint y: 181, distance: 183.1
click at [274, 181] on span "DATOS ARCA: [PERSON_NAME] [PERSON_NAME] [PERSON_NAME]" at bounding box center [367, 182] width 343 height 14
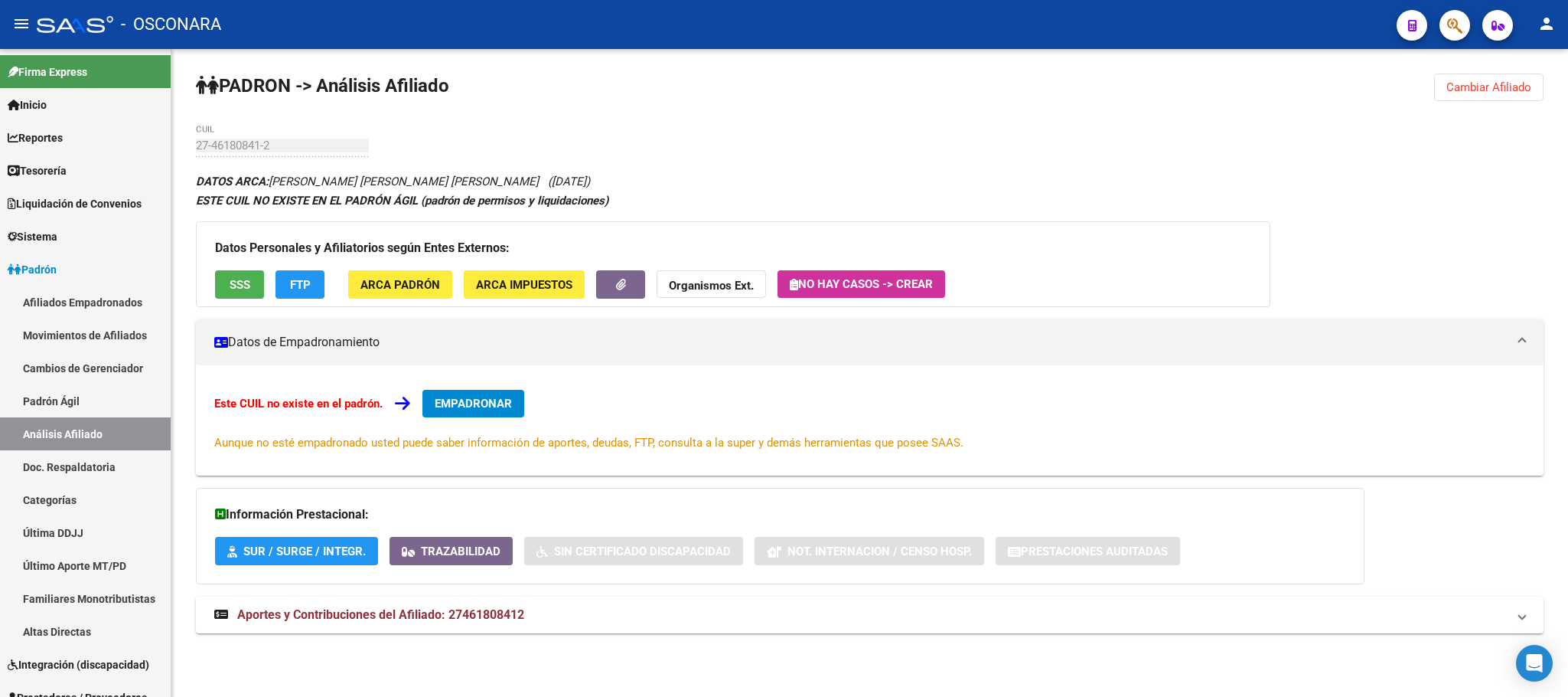
copy span "[PERSON_NAME] [PERSON_NAME] [PERSON_NAME]"
click at [461, 119] on div "[PERSON_NAME] -> Análisis Afiliado Cambiar Afiliado 27-46180841-2 CUIL DATOS AR…" at bounding box center [870, 367] width 1397 height 638
click at [175, 147] on div "[PERSON_NAME] -> Análisis Afiliado Cambiar Afiliado 27-46180841-2 CUIL DATOS AR…" at bounding box center [870, 367] width 1397 height 638
